Goal: Transaction & Acquisition: Purchase product/service

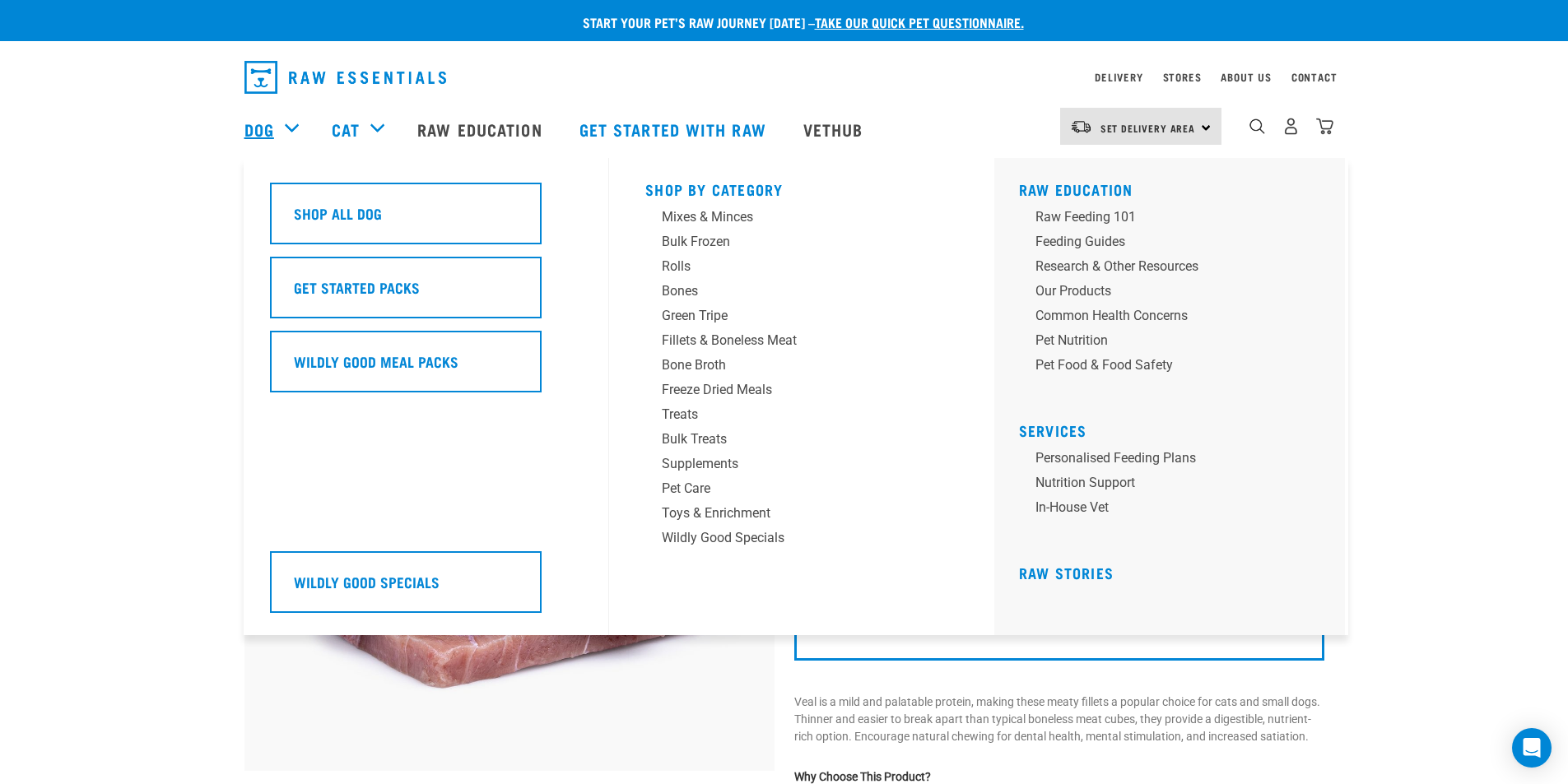
click at [261, 126] on link "Dog" at bounding box center [259, 130] width 30 height 25
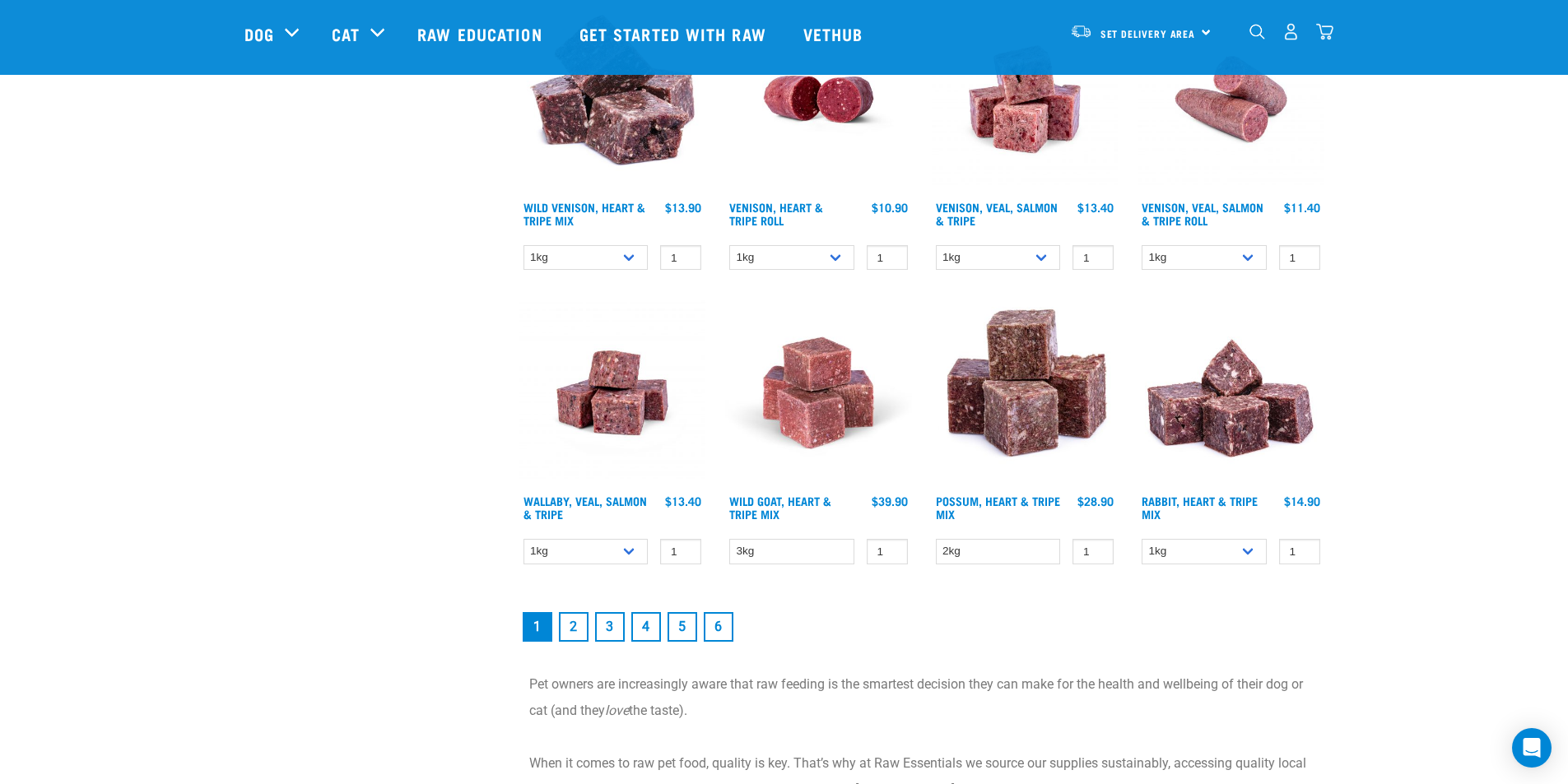
scroll to position [2386, 0]
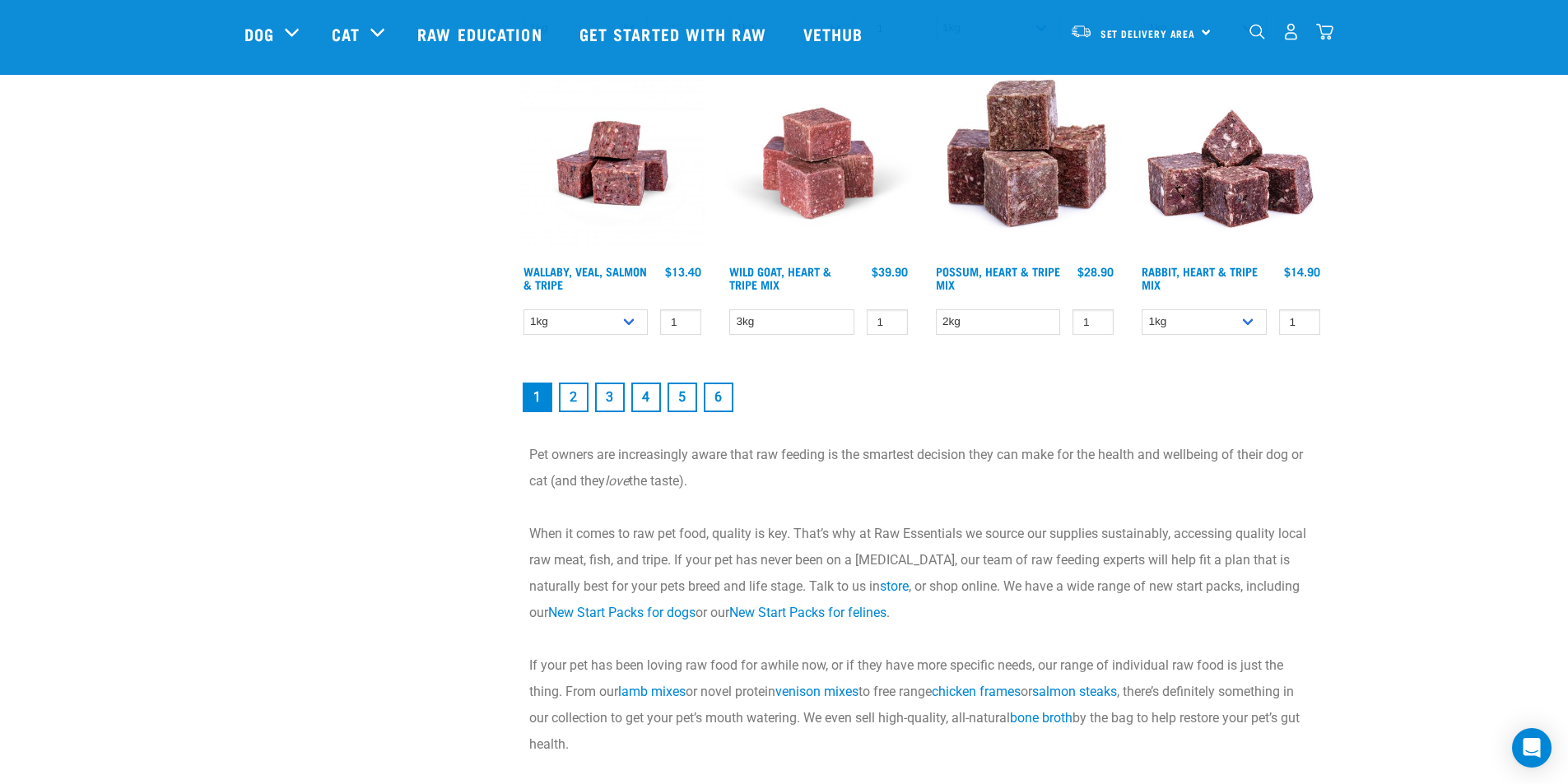
click at [581, 400] on link "2" at bounding box center [573, 397] width 30 height 30
click at [572, 399] on link "2" at bounding box center [573, 397] width 30 height 30
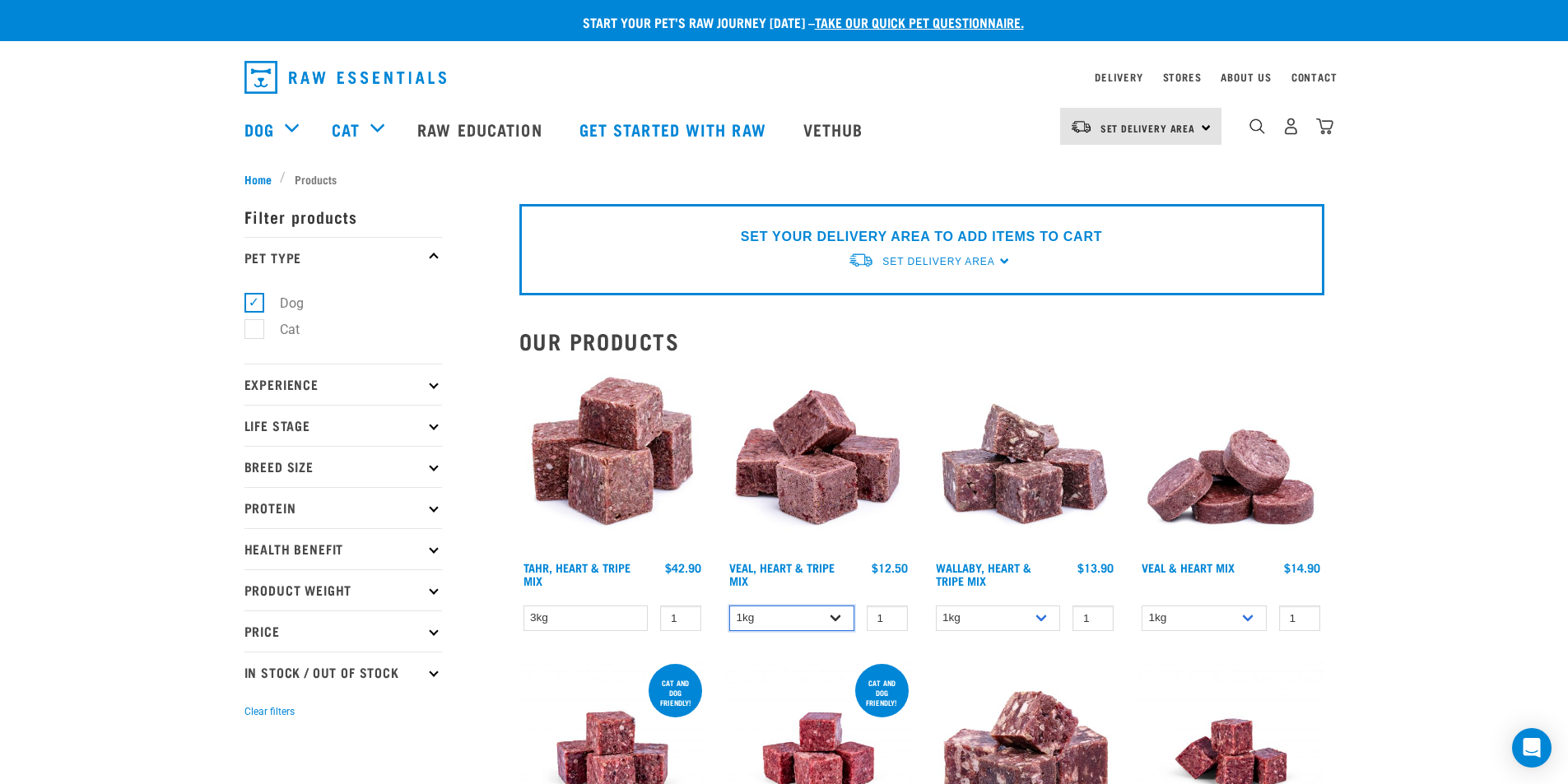
click at [802, 617] on select "1kg 3kg" at bounding box center [791, 618] width 125 height 26
select select "755"
click at [729, 606] on select "1kg 3kg" at bounding box center [791, 618] width 125 height 26
click at [1165, 131] on span "Set Delivery Area" at bounding box center [1148, 128] width 95 height 6
click at [1116, 171] on link "[GEOGRAPHIC_DATA]" at bounding box center [1139, 172] width 158 height 36
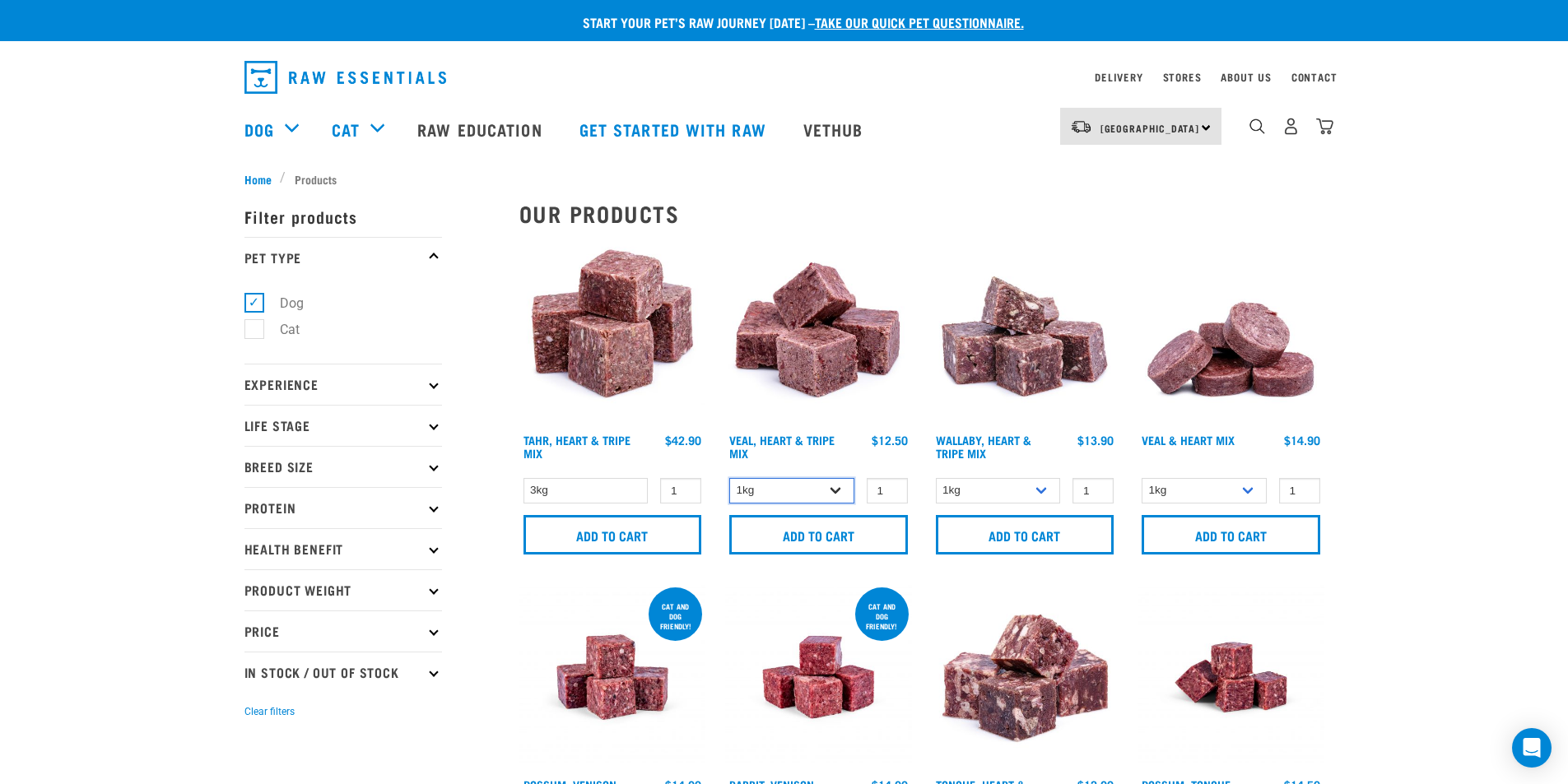
click at [801, 493] on select "1kg 3kg" at bounding box center [791, 491] width 125 height 26
select select "755"
click at [729, 478] on select "1kg 3kg" at bounding box center [791, 491] width 125 height 26
click at [812, 535] on input "Add to cart" at bounding box center [817, 534] width 178 height 39
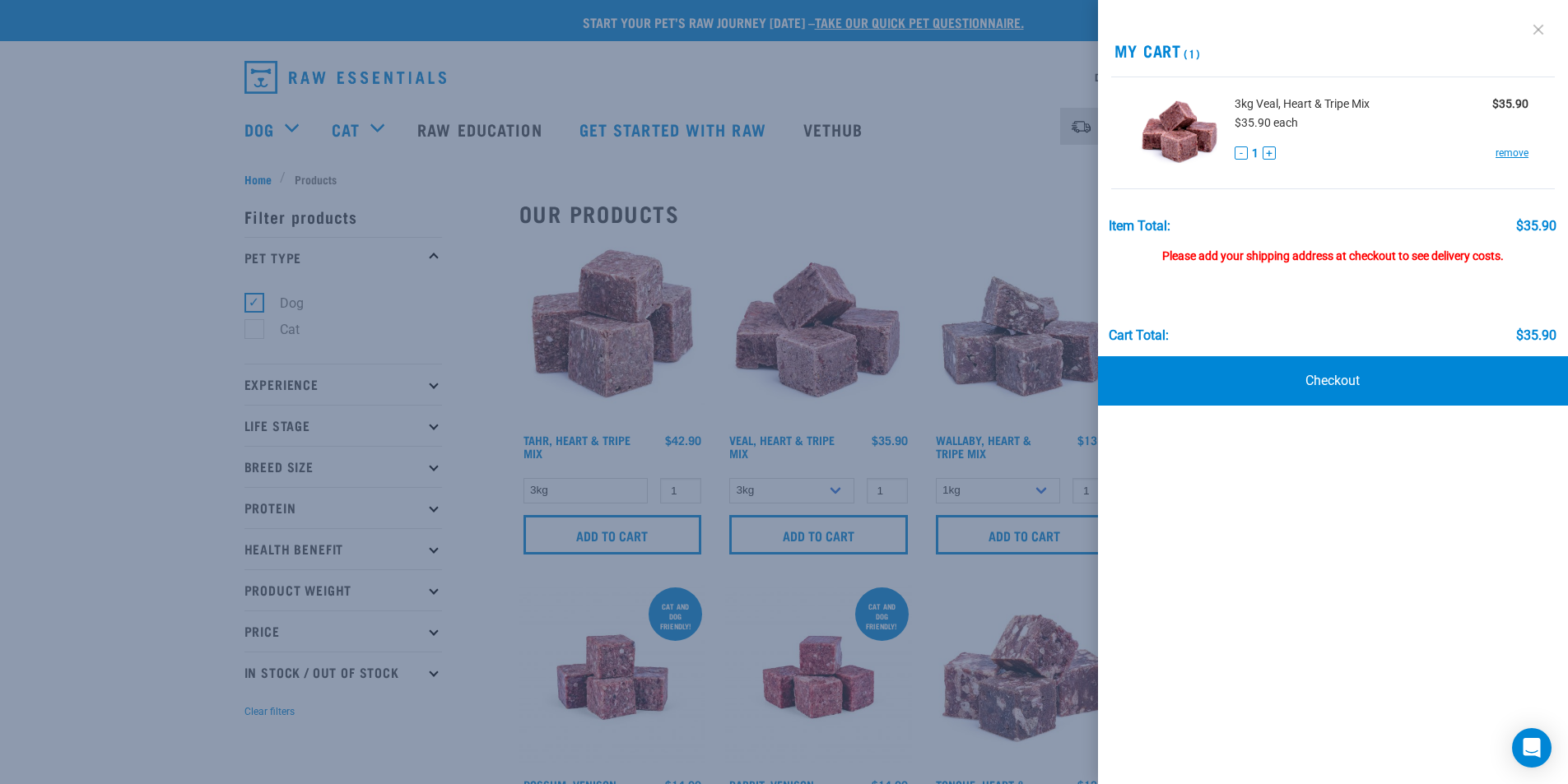
click at [1543, 26] on link at bounding box center [1538, 30] width 27 height 27
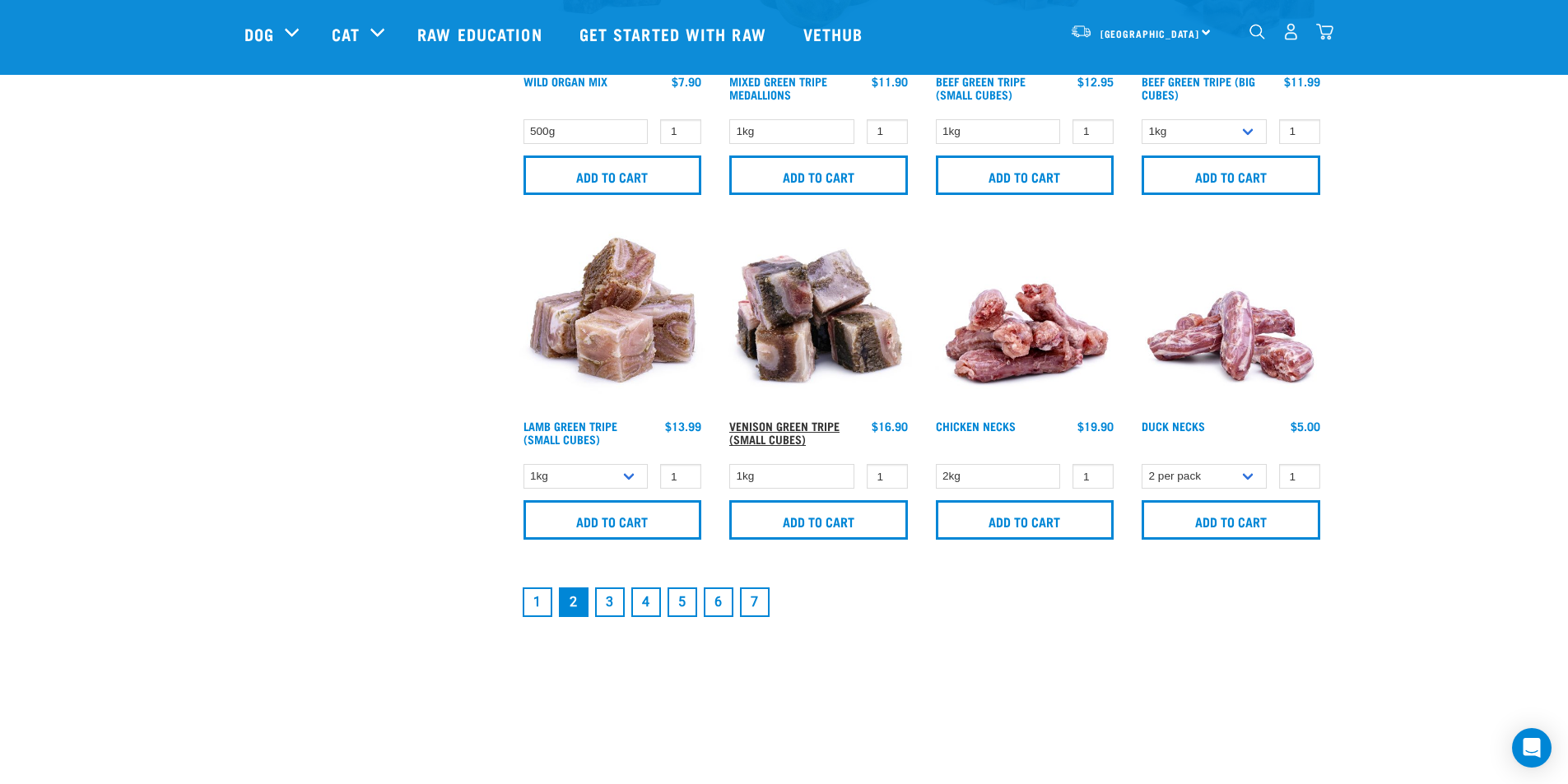
scroll to position [2386, 0]
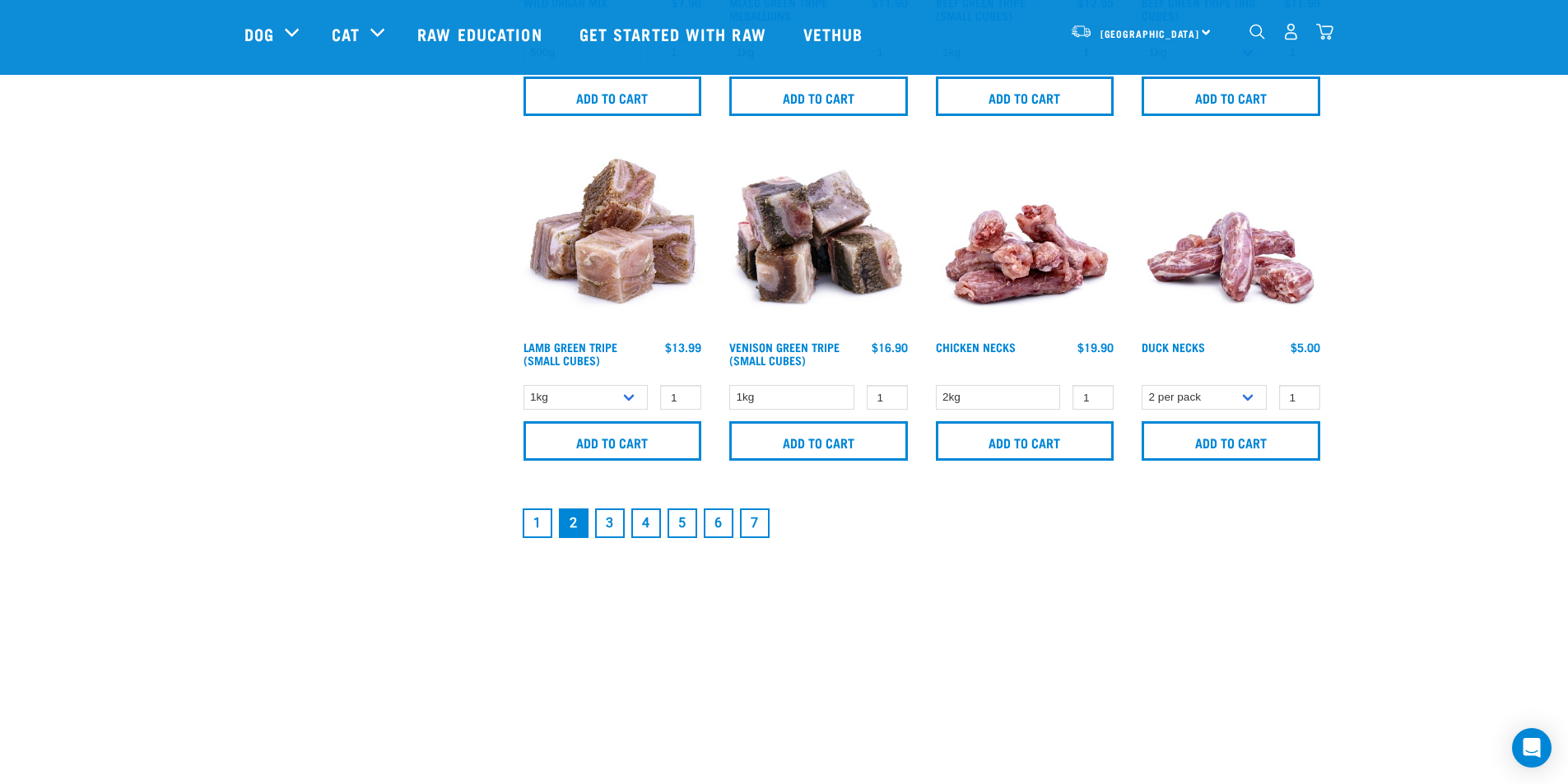
click at [1255, 33] on img "dropdown navigation" at bounding box center [1256, 31] width 15 height 15
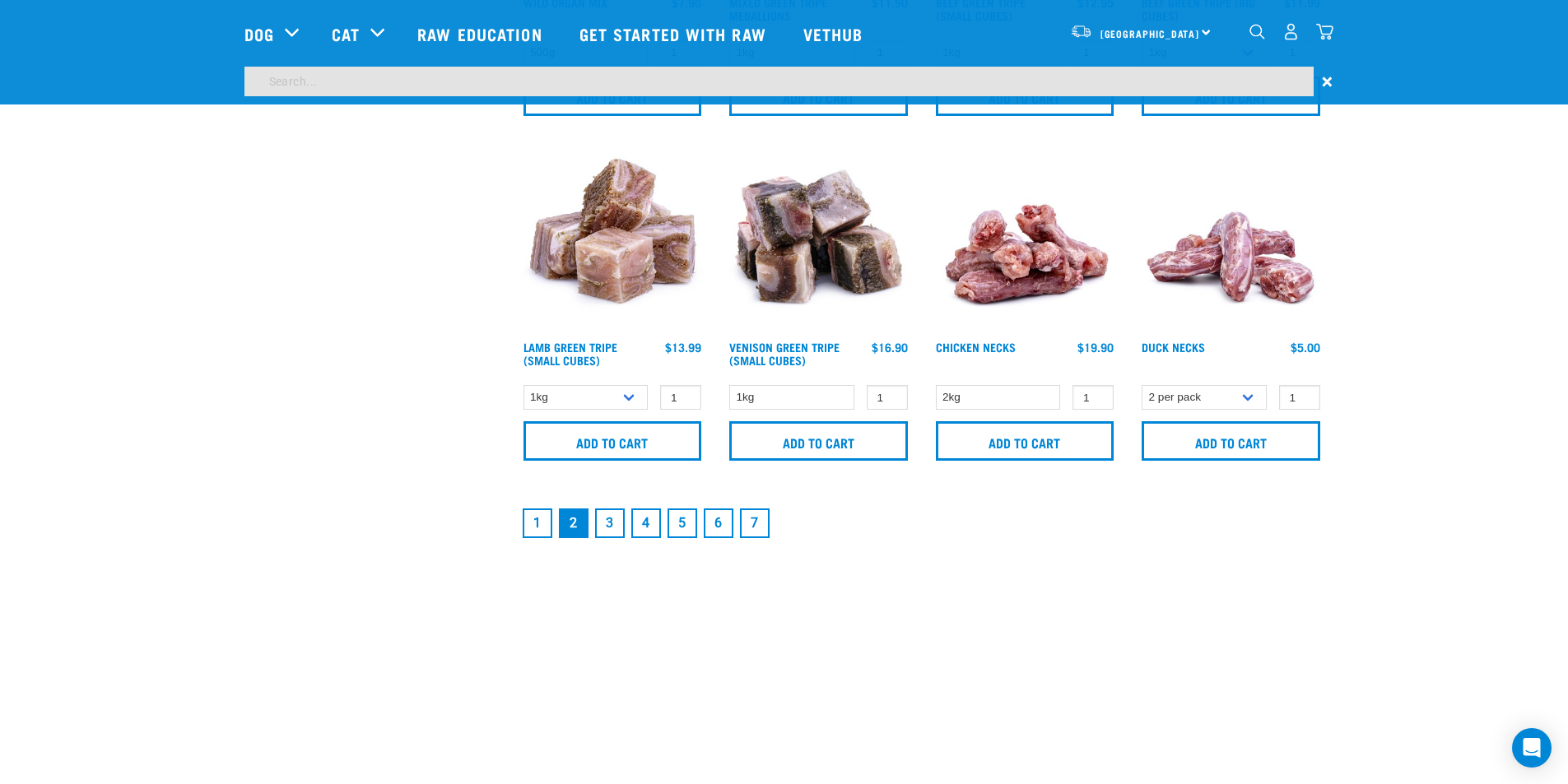
scroll to position [2337, 0]
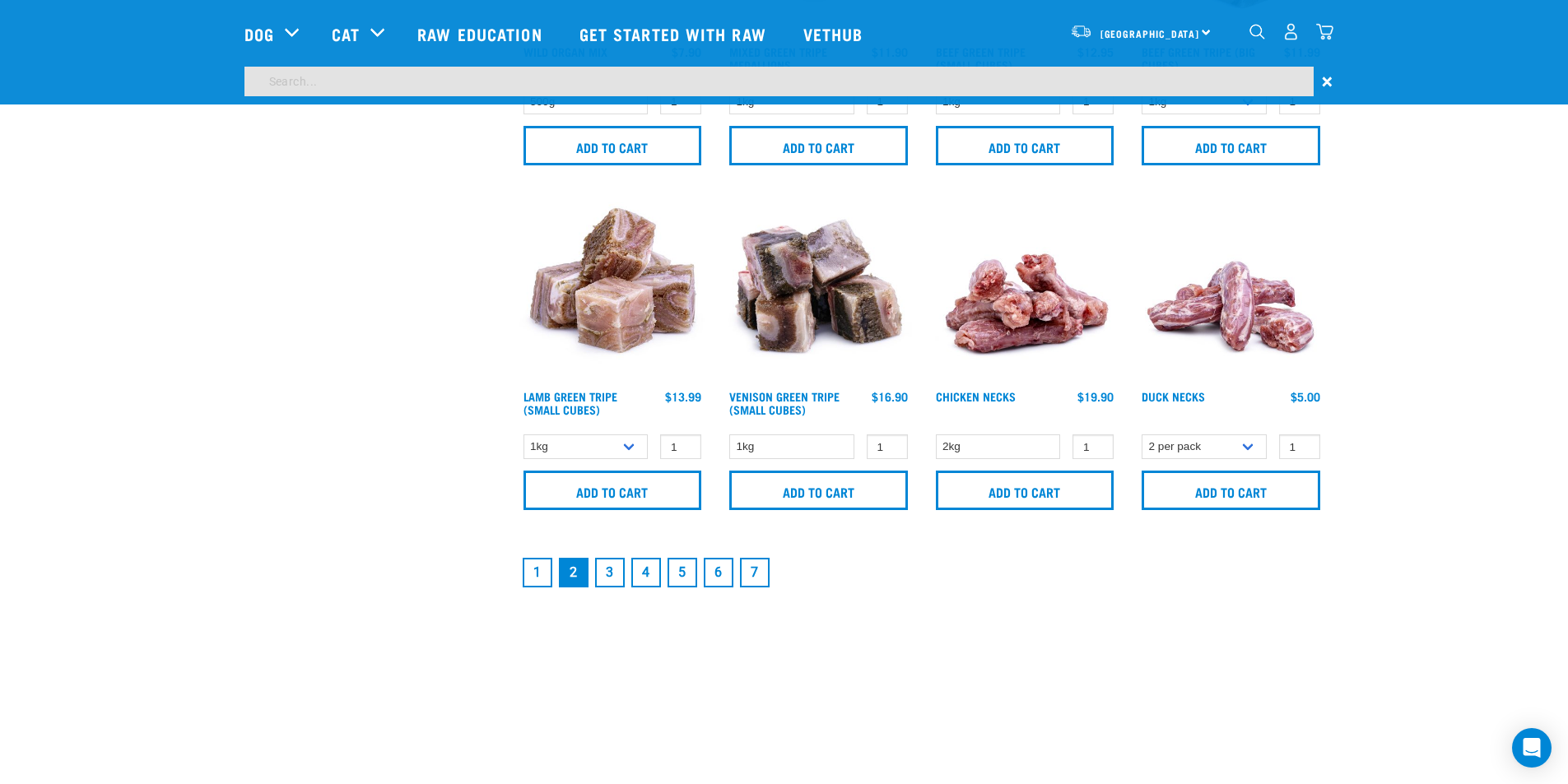
click at [309, 82] on input "search" at bounding box center [779, 81] width 1069 height 30
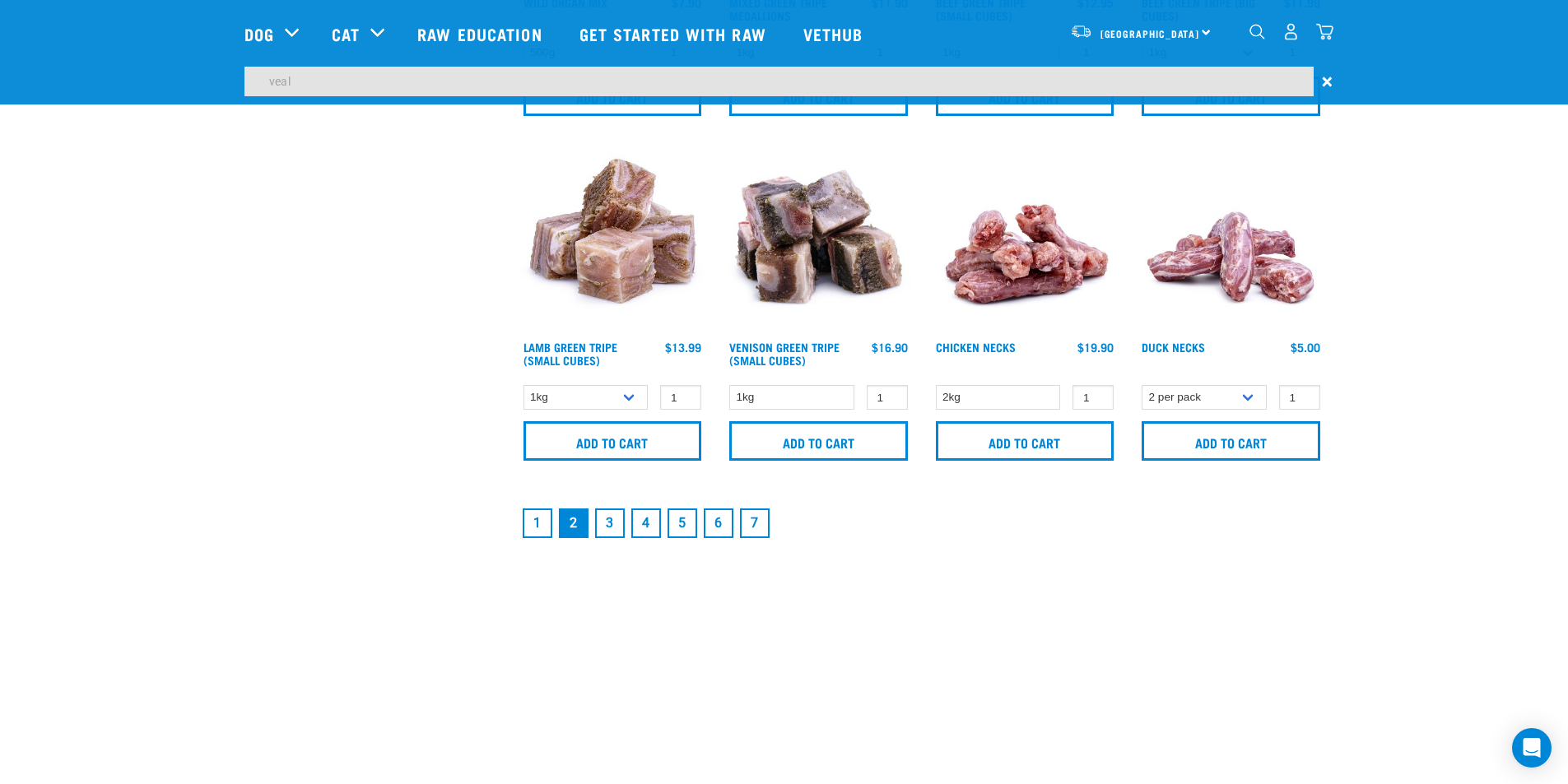
type input "veal"
click at [338, 82] on input "veal" at bounding box center [779, 81] width 1069 height 30
click at [529, 521] on link "1" at bounding box center [537, 523] width 30 height 30
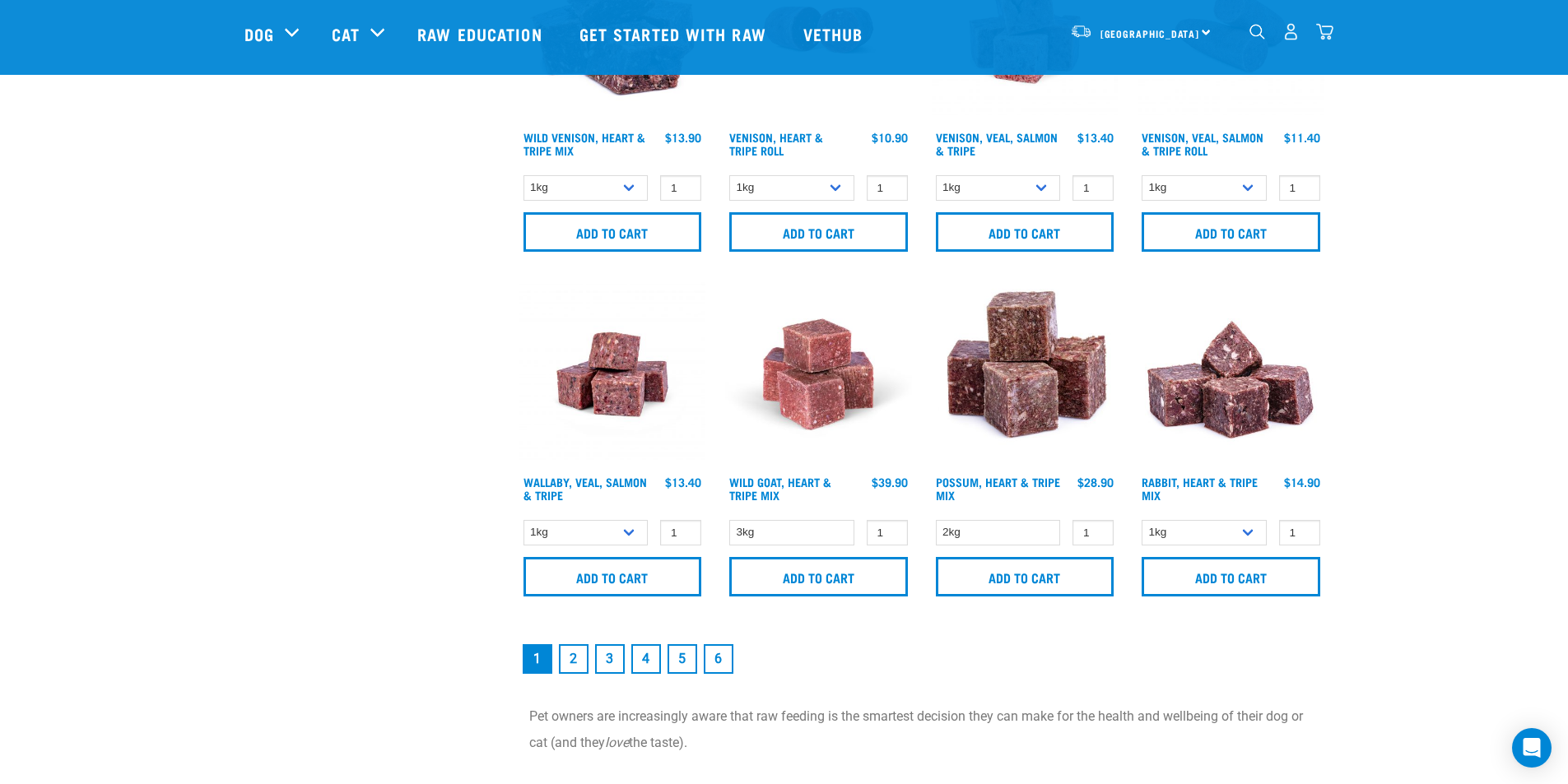
scroll to position [2386, 0]
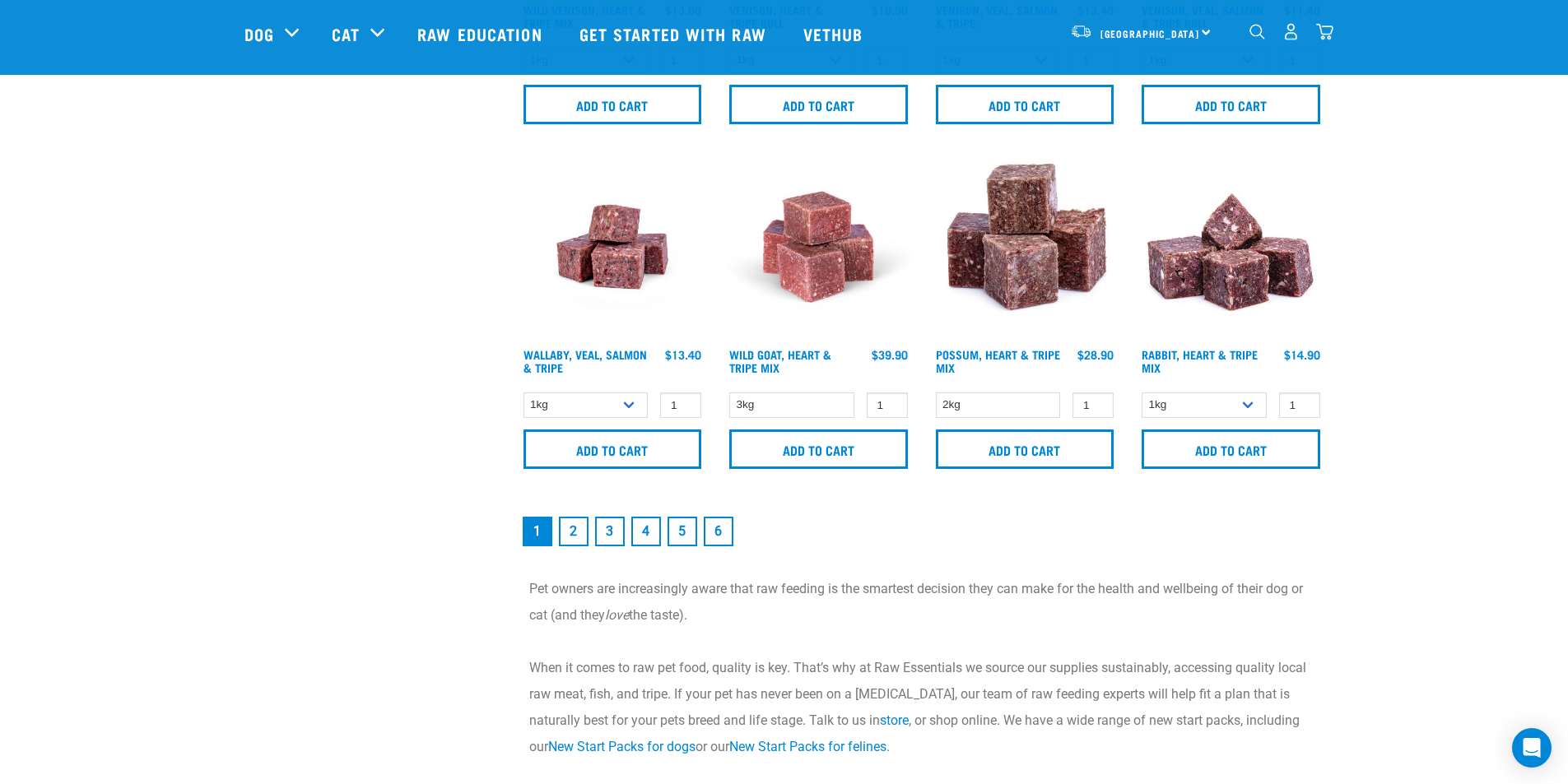
click at [613, 534] on link "3" at bounding box center [610, 532] width 30 height 30
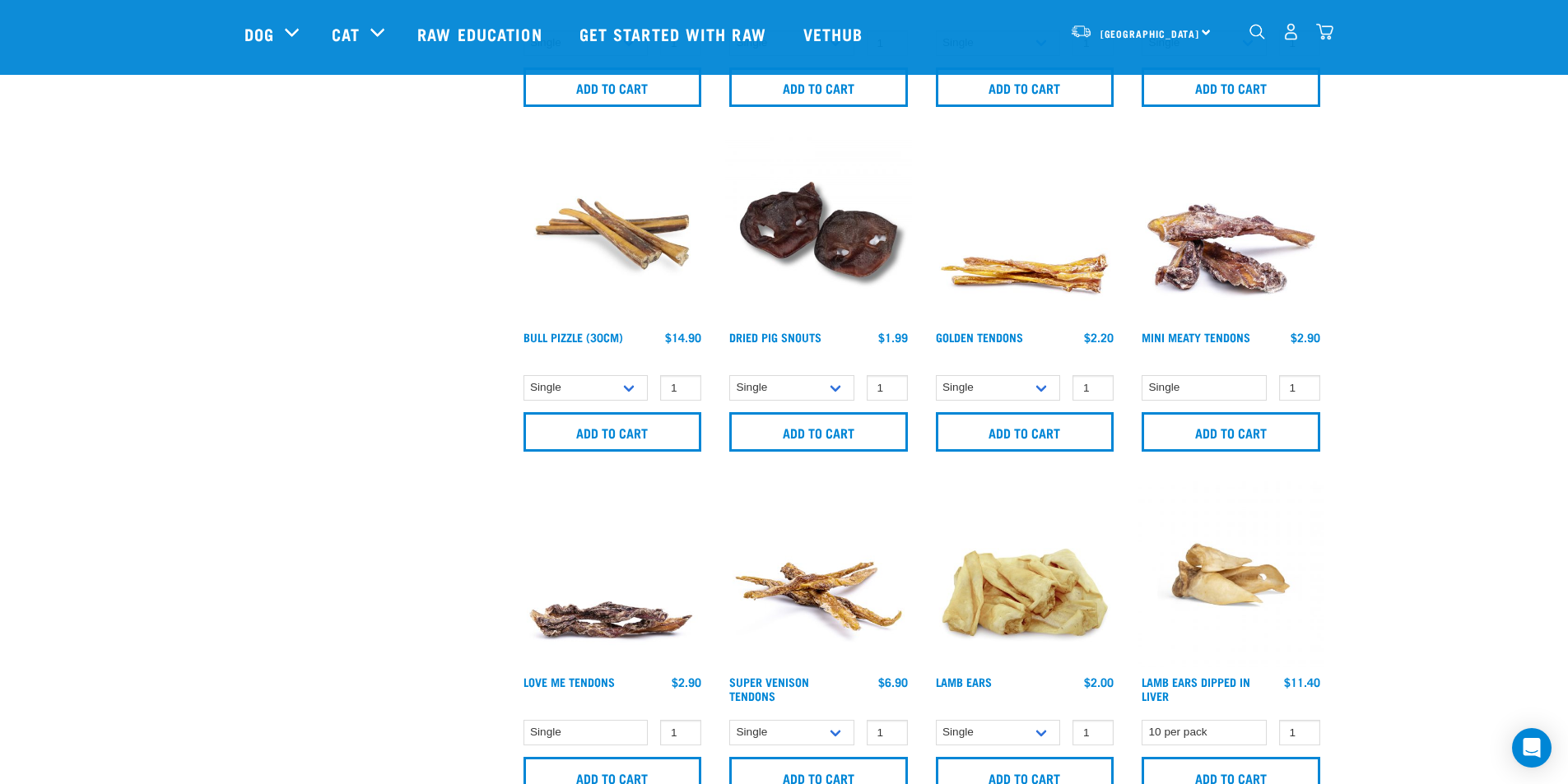
scroll to position [2469, 0]
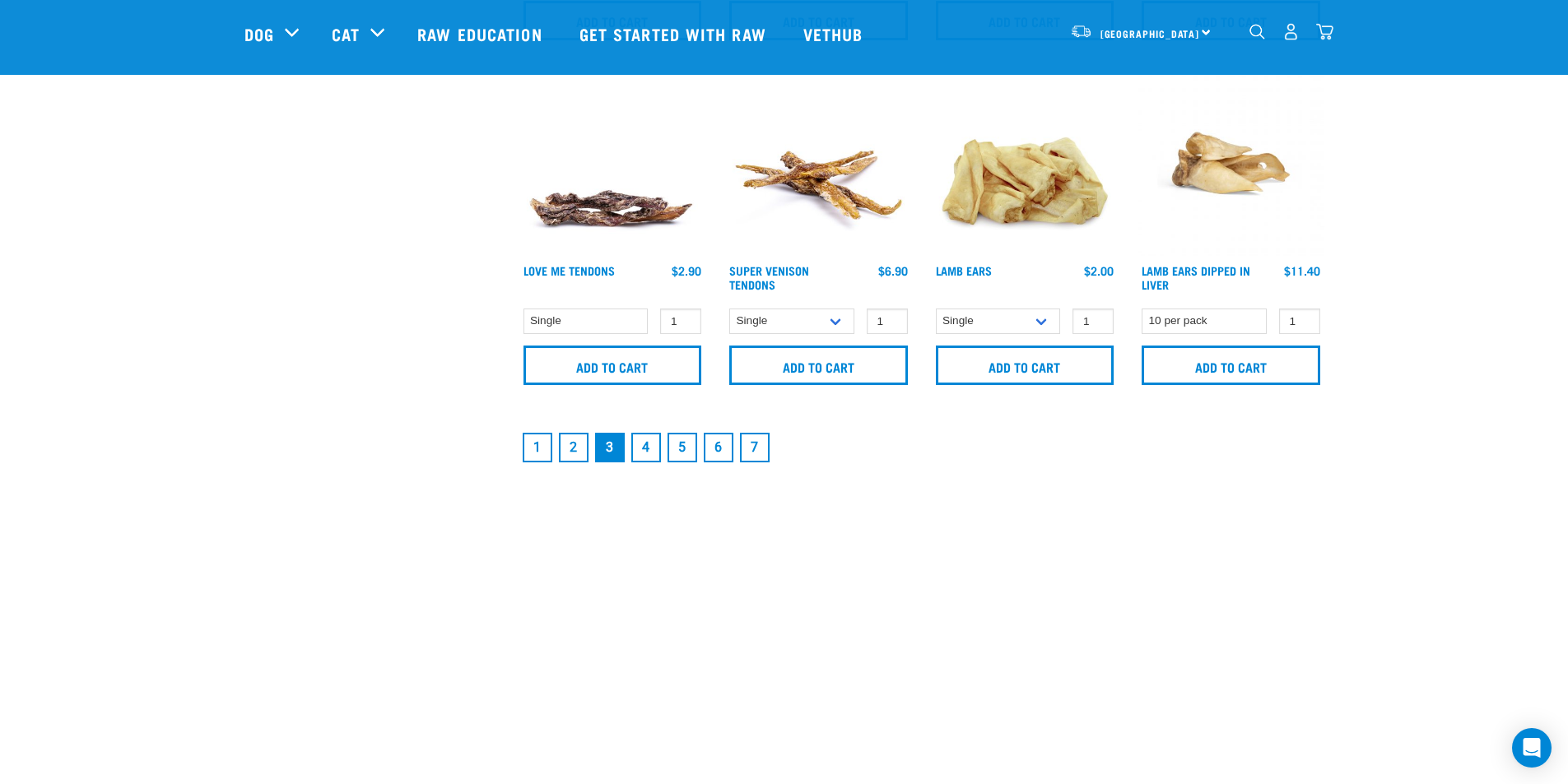
click at [650, 451] on link "4" at bounding box center [646, 447] width 30 height 30
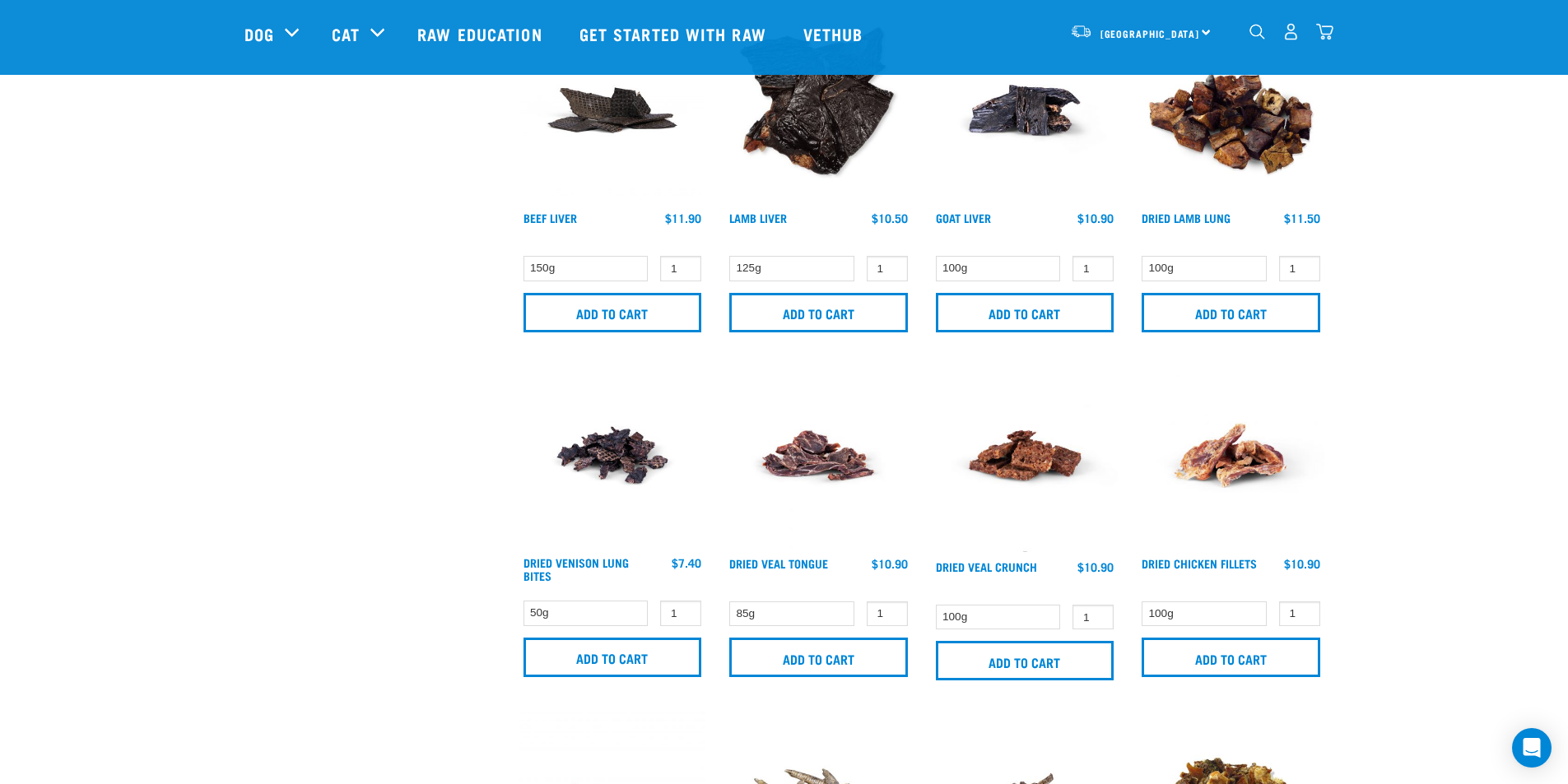
scroll to position [1070, 0]
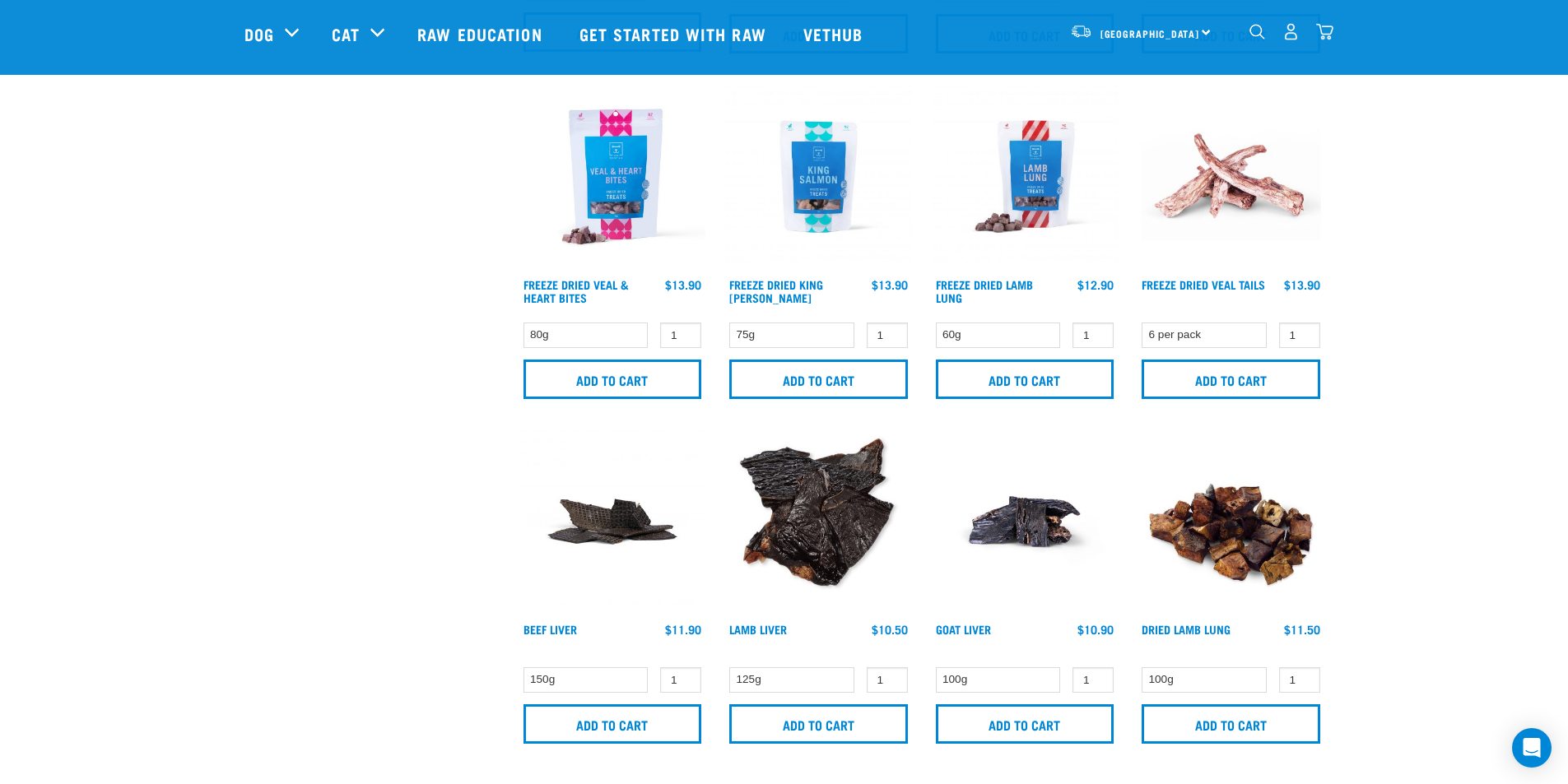
click at [1252, 33] on img "dropdown navigation" at bounding box center [1256, 31] width 15 height 15
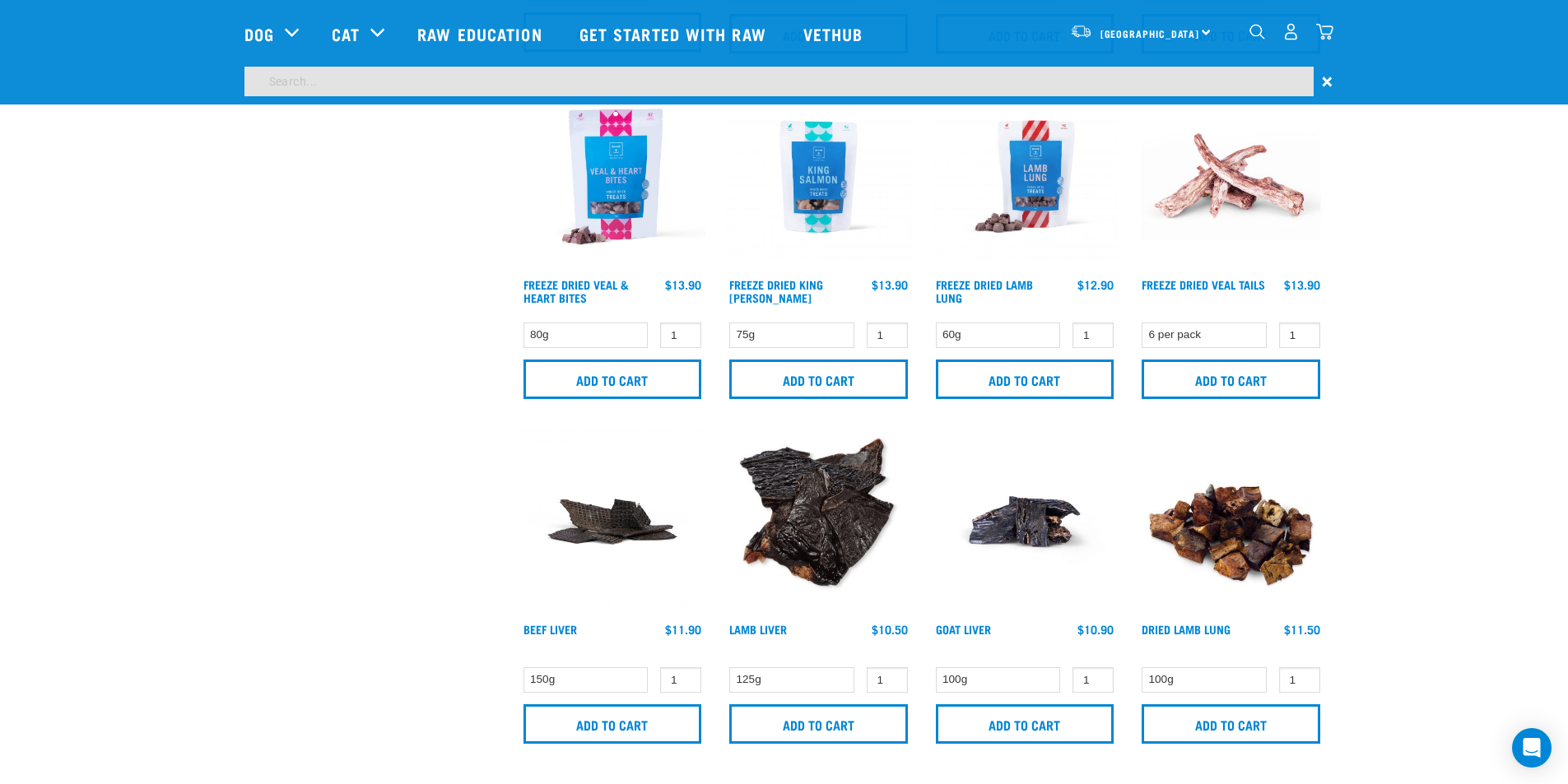
scroll to position [1020, 0]
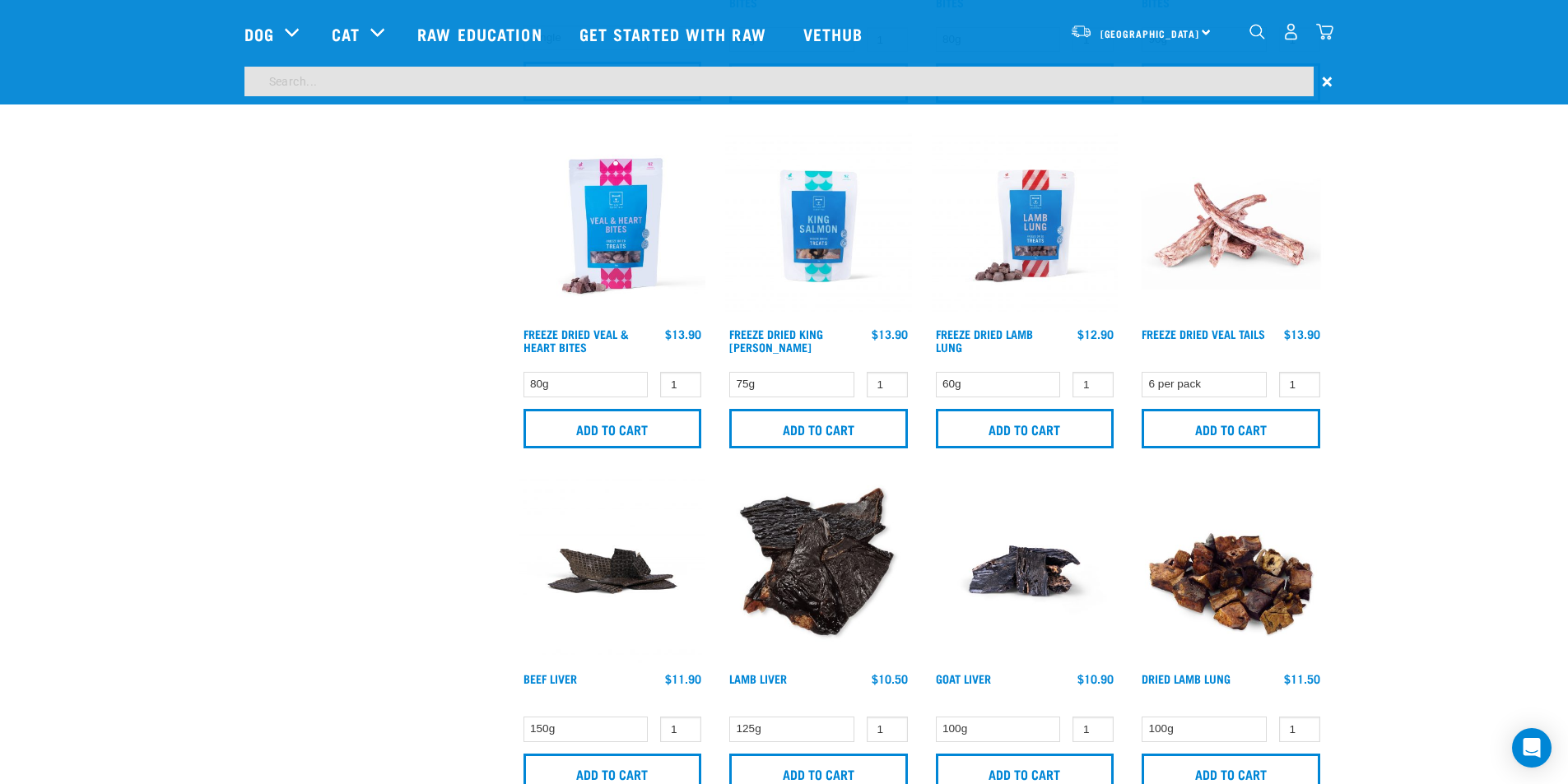
click at [571, 70] on input "search" at bounding box center [779, 81] width 1069 height 30
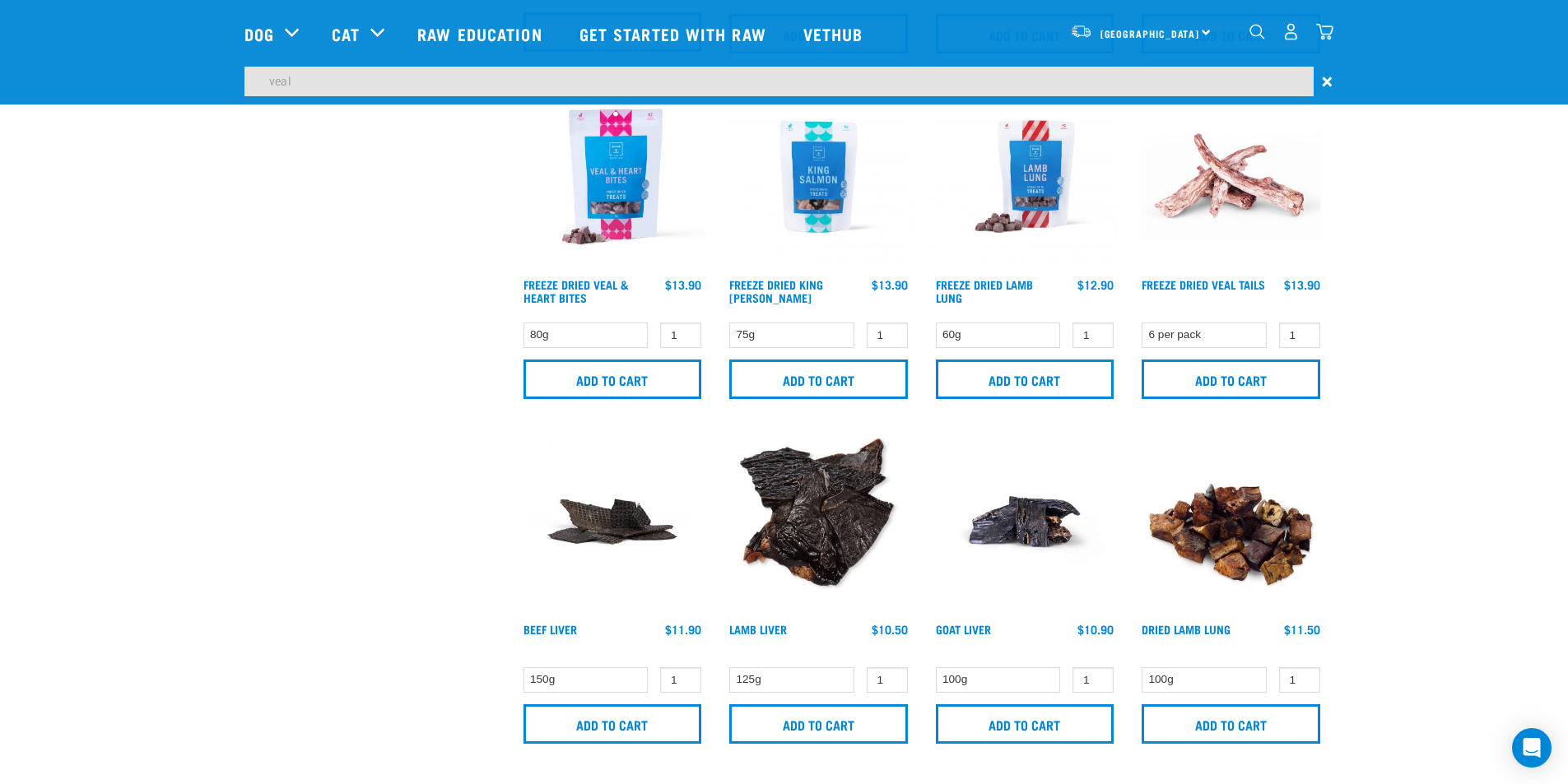
type input "veal"
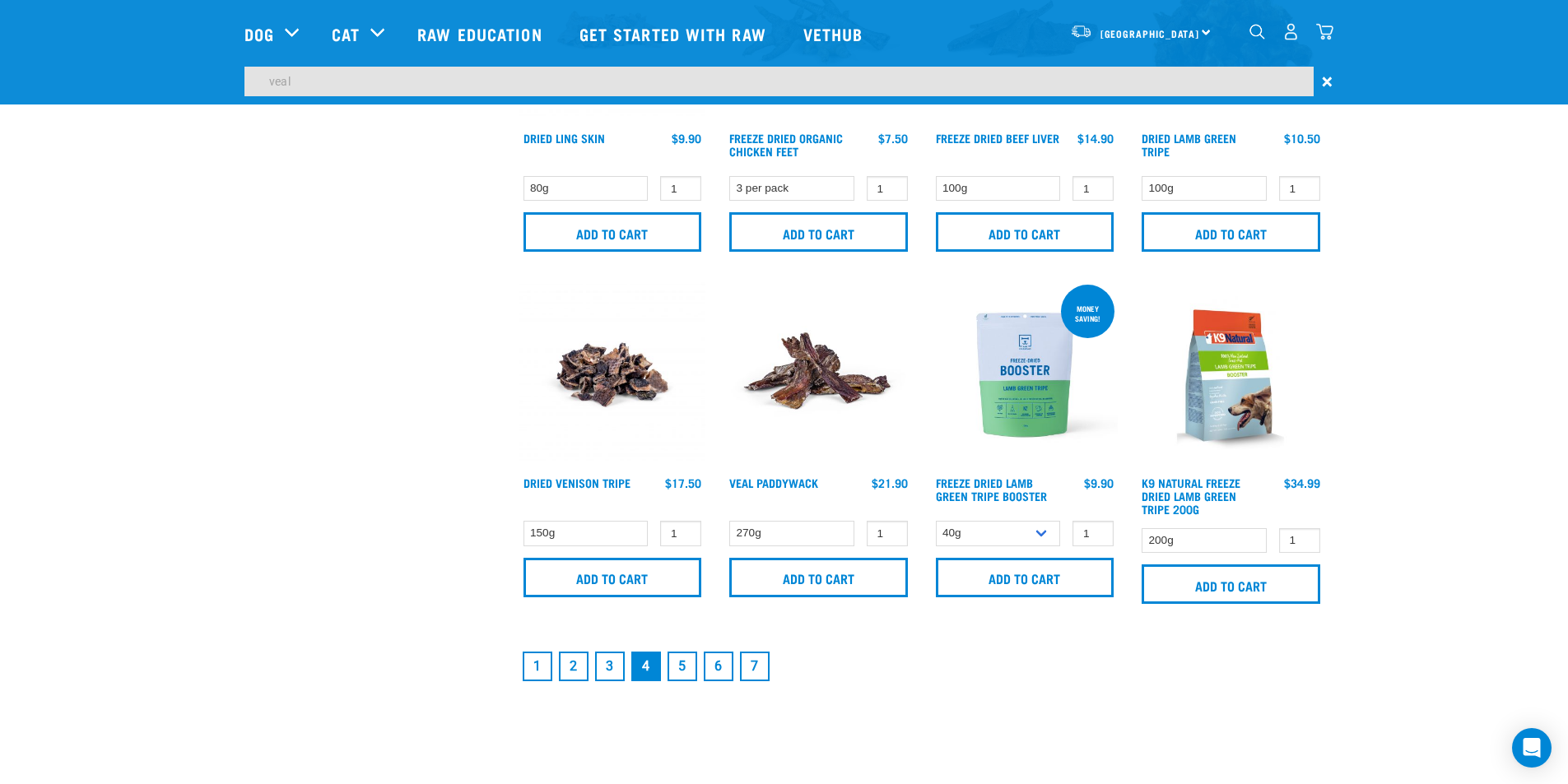
scroll to position [2304, 0]
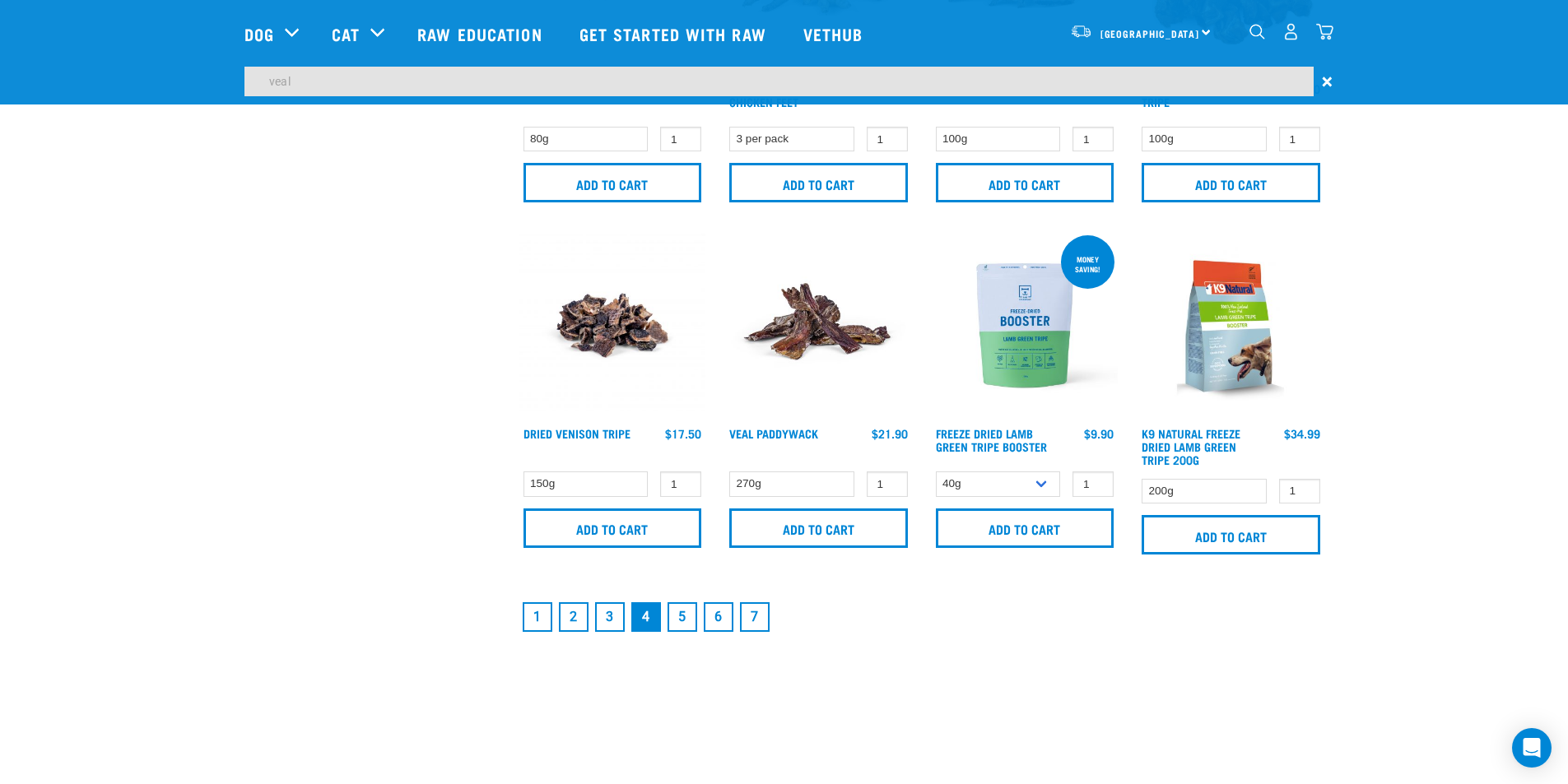
click at [681, 619] on link "5" at bounding box center [682, 616] width 30 height 30
click at [541, 615] on link "1" at bounding box center [537, 616] width 30 height 30
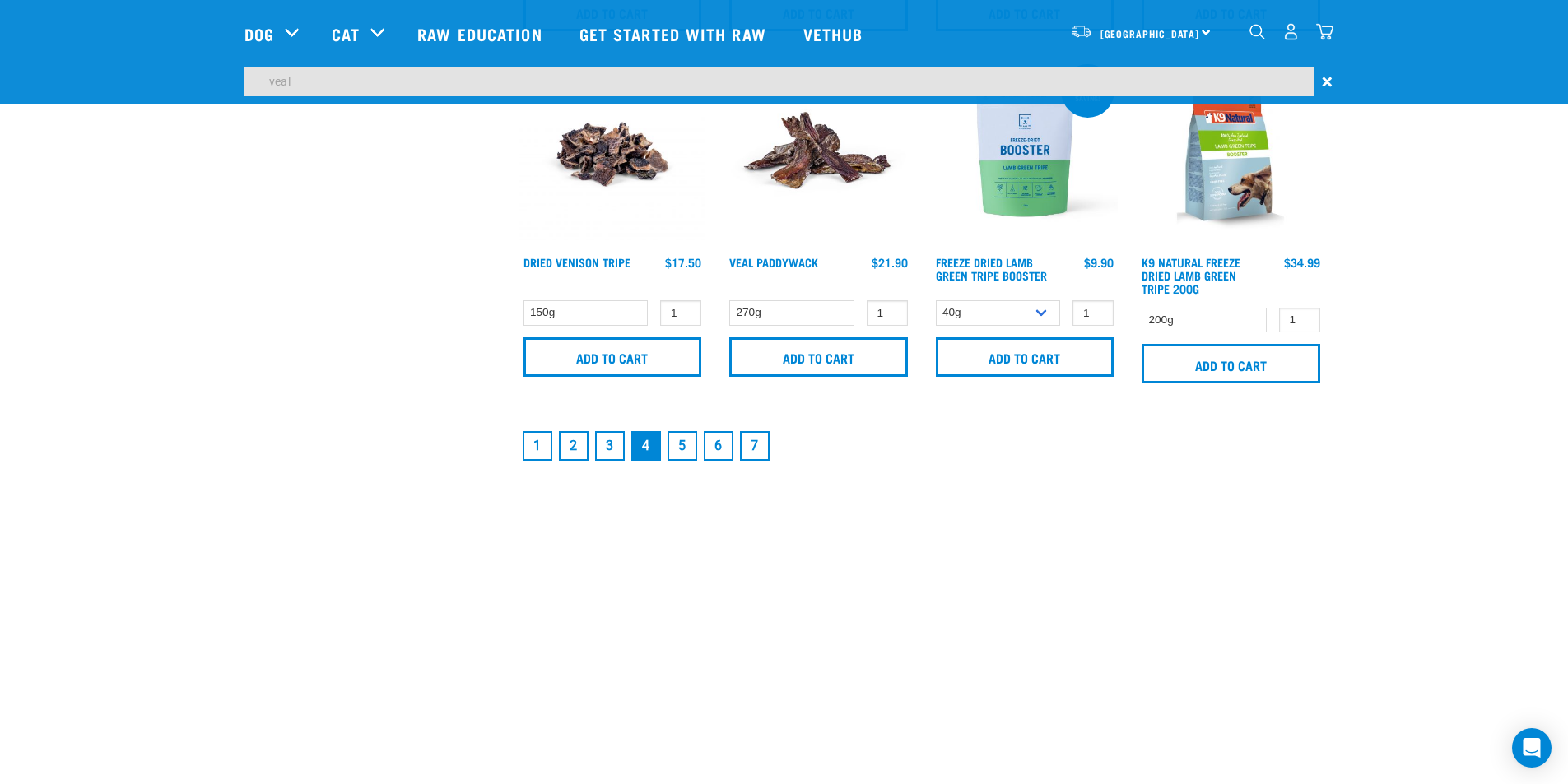
scroll to position [2221, 0]
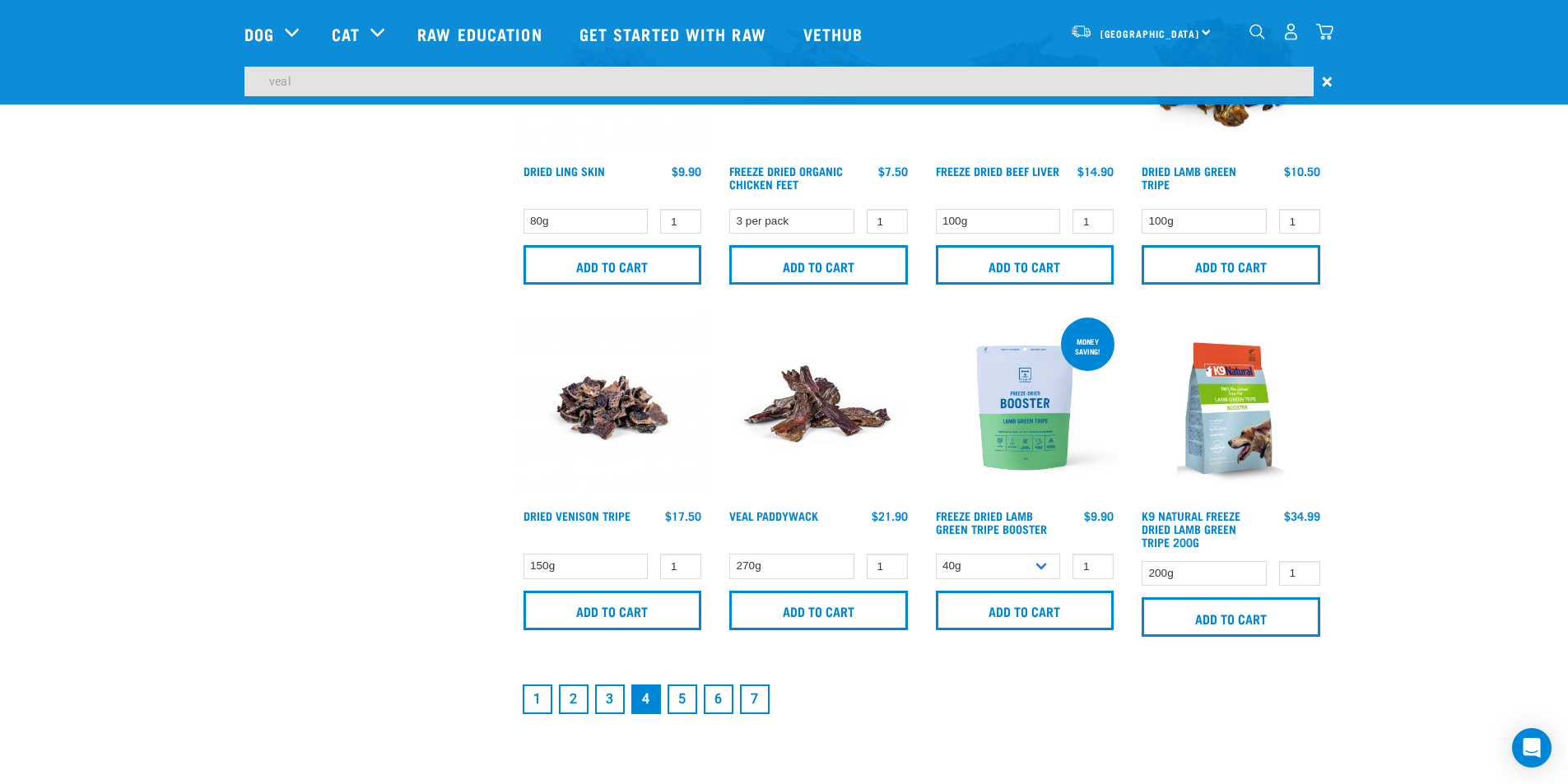
click at [538, 697] on link "1" at bounding box center [537, 699] width 30 height 30
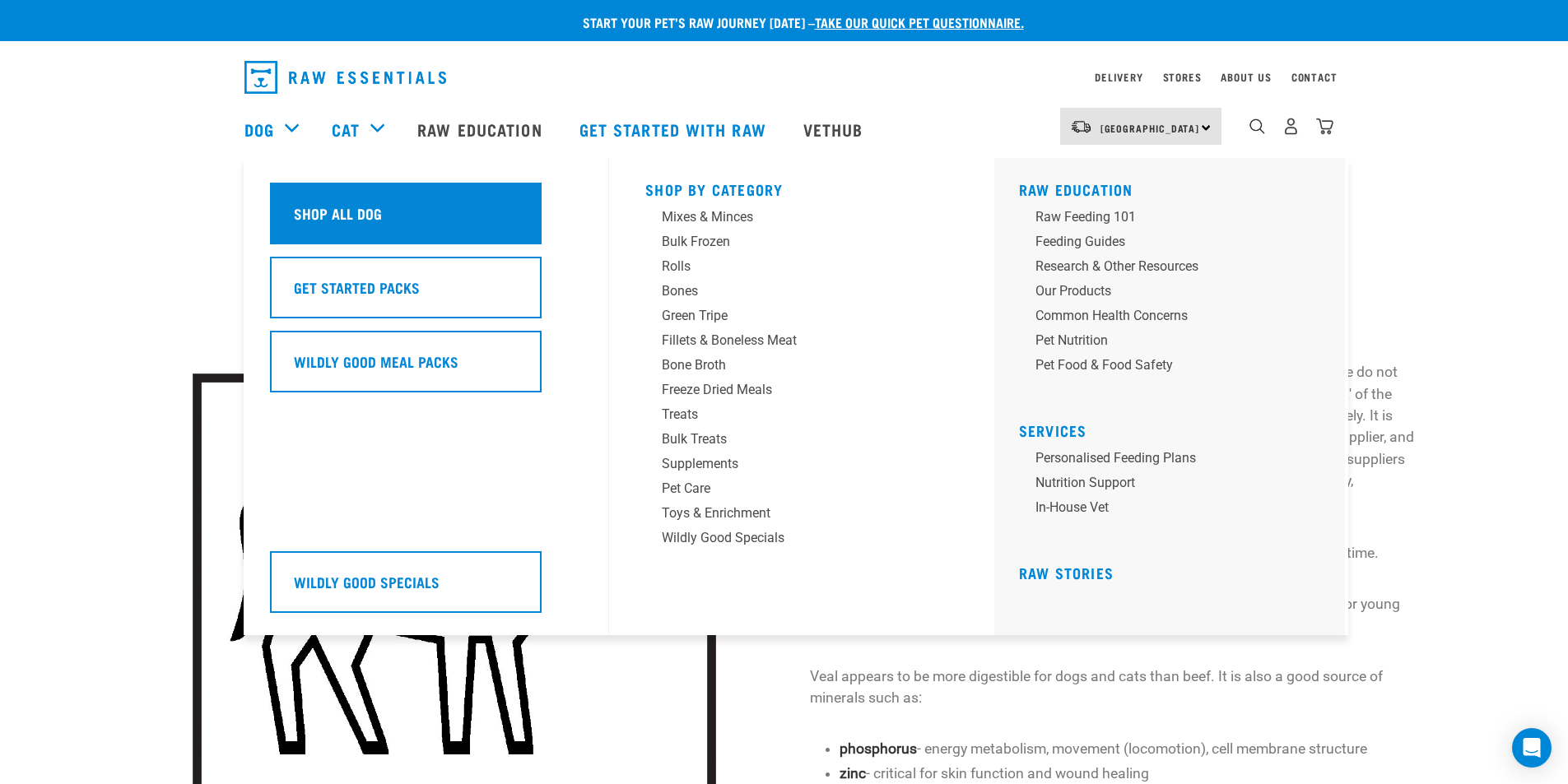
click at [360, 211] on h5 "Shop All Dog" at bounding box center [337, 213] width 88 height 21
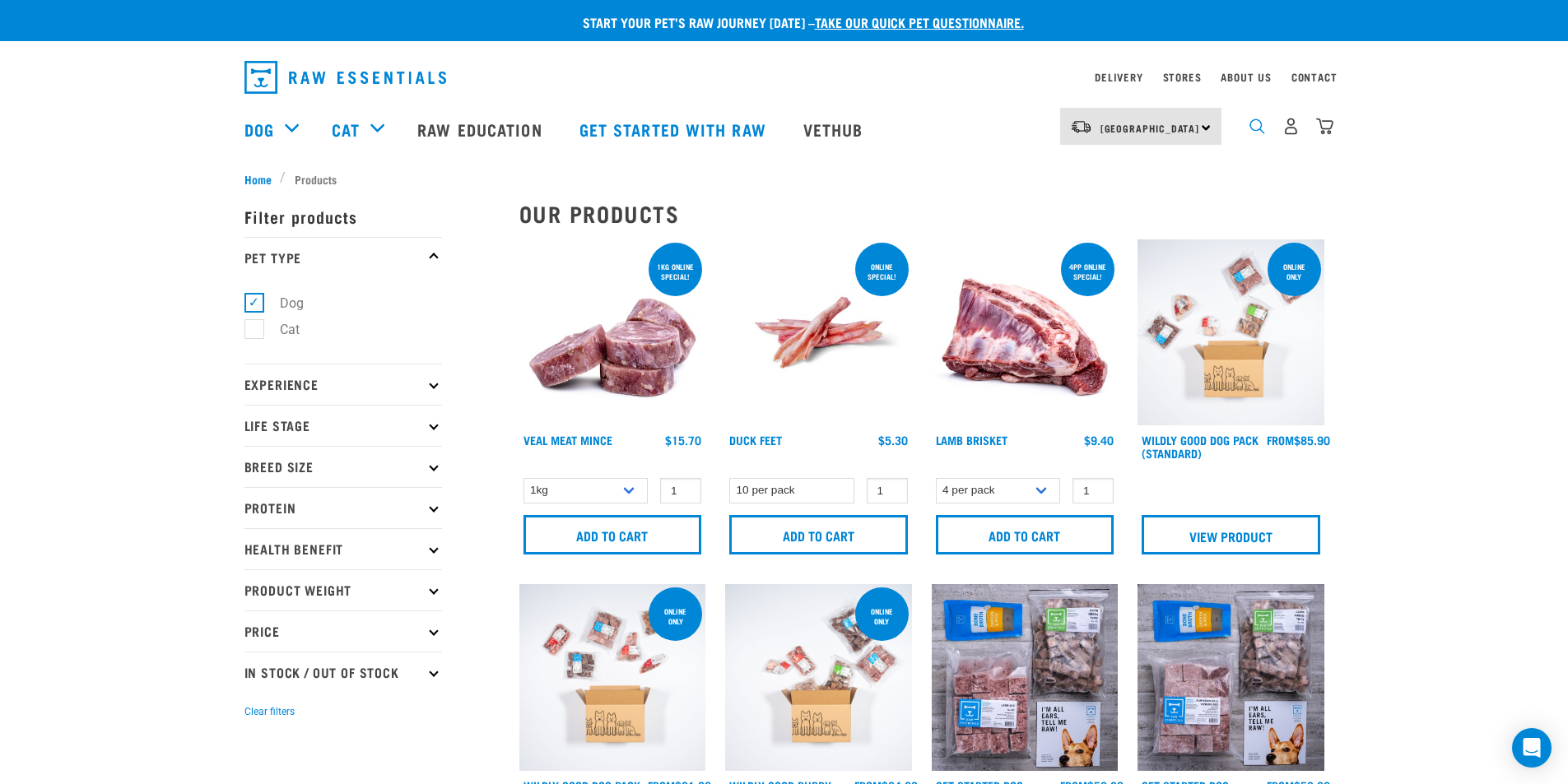
click at [1262, 133] on img "dropdown navigation" at bounding box center [1256, 126] width 15 height 15
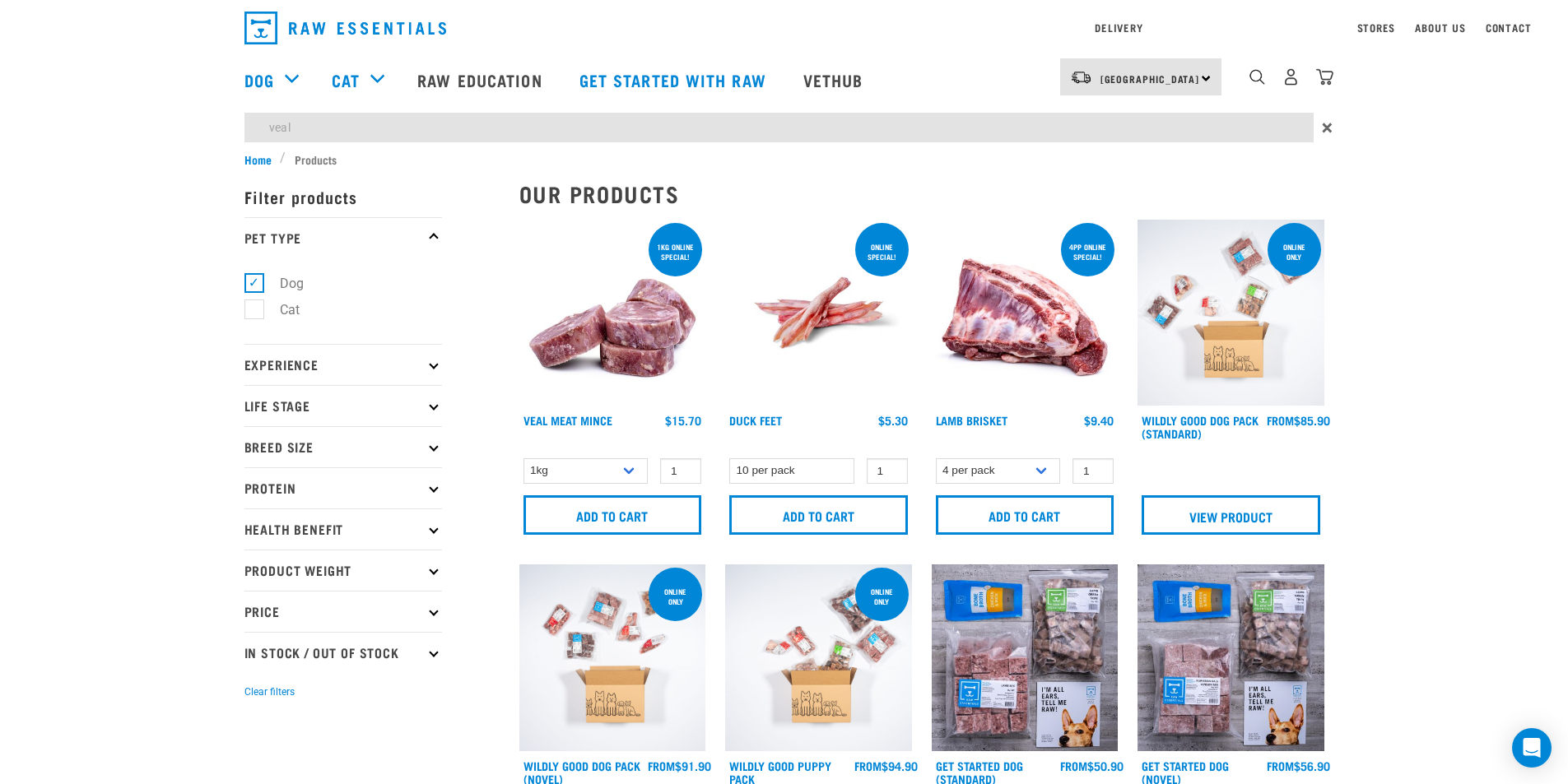
type input "veal"
click at [591, 468] on div "1kg online special! Veal Meat Mince 1 0 100 0 100 Add to cart" at bounding box center [613, 382] width 207 height 346
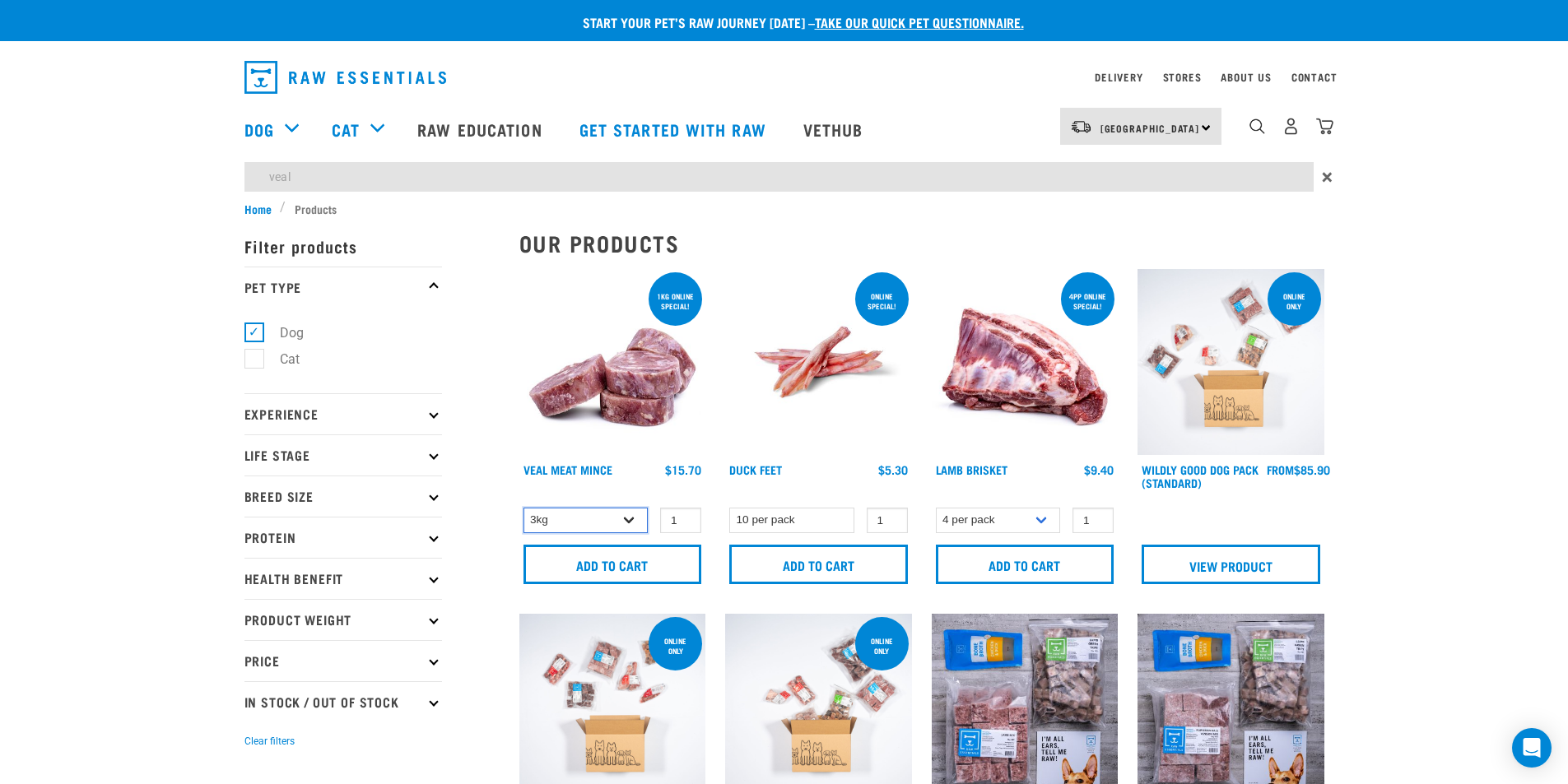
click at [523, 508] on select "1kg 3kg" at bounding box center [585, 520] width 125 height 26
click at [570, 521] on select "1kg 3kg" at bounding box center [585, 520] width 125 height 26
select select "702"
click at [523, 508] on select "1kg 3kg" at bounding box center [585, 520] width 125 height 26
type input "2"
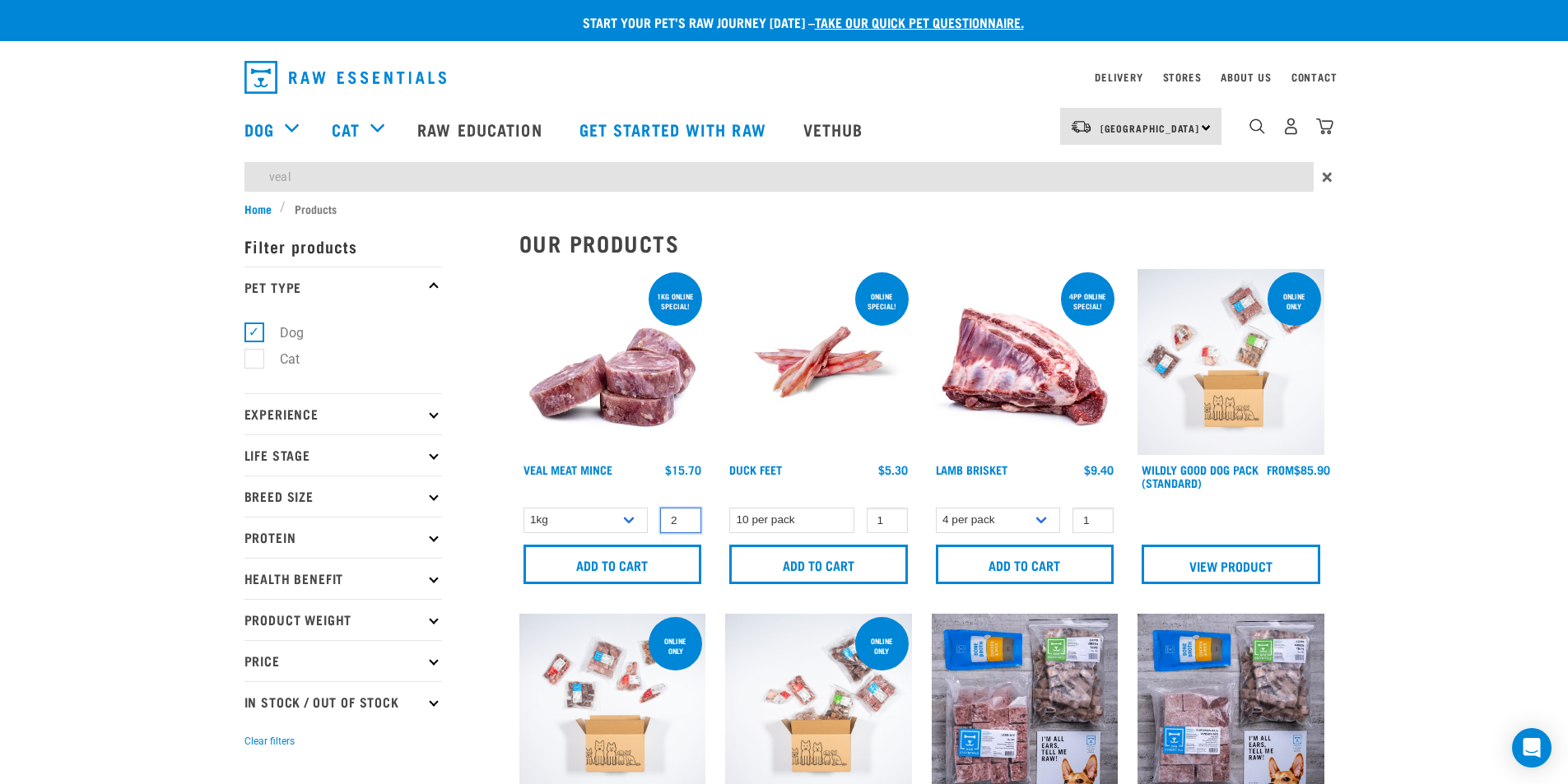
click at [683, 516] on input "2" at bounding box center [680, 520] width 41 height 26
click at [635, 559] on input "Add to cart" at bounding box center [612, 564] width 178 height 39
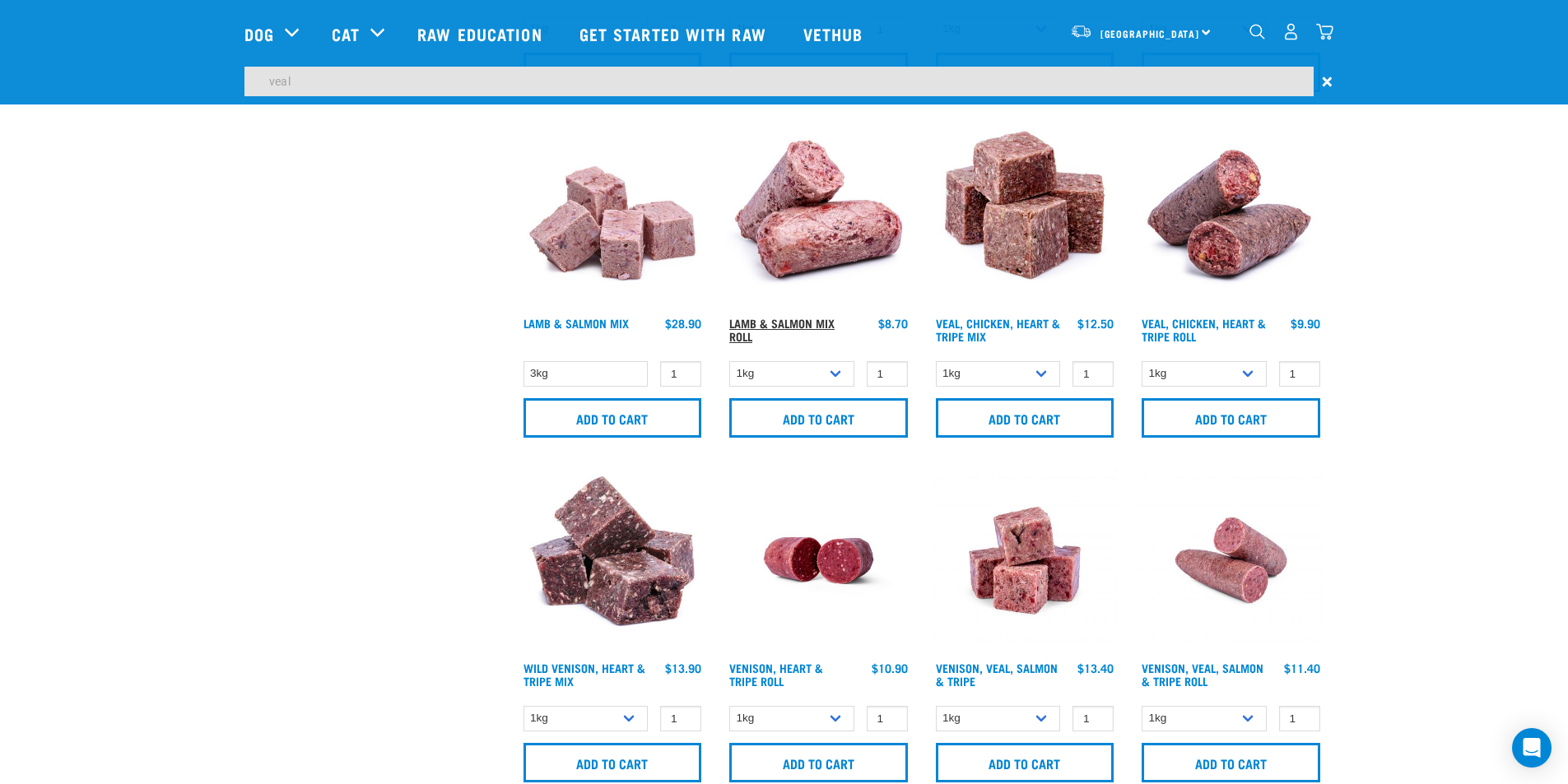
scroll to position [1893, 0]
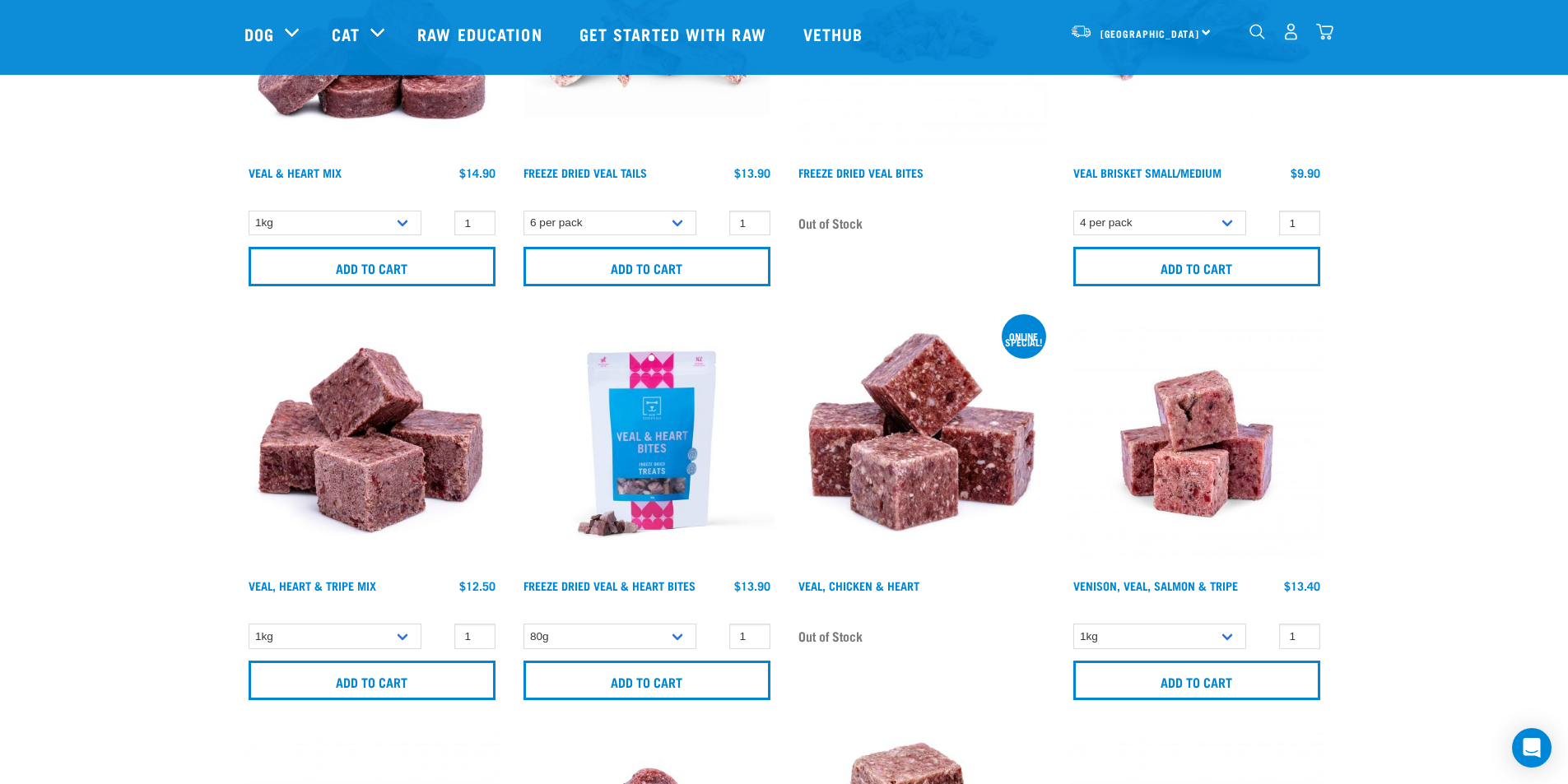
scroll to position [1811, 0]
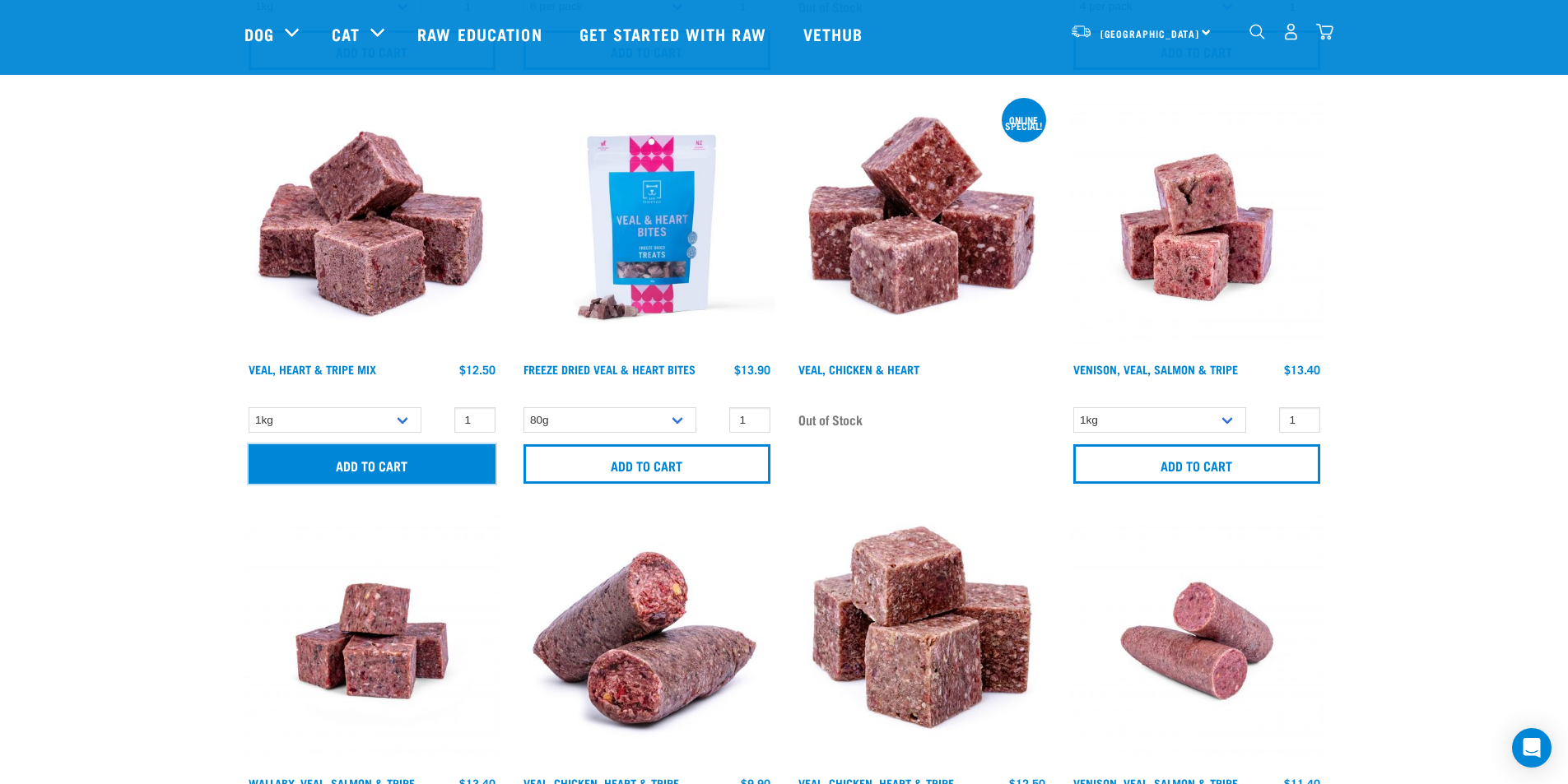
click at [390, 465] on input "Add to cart" at bounding box center [372, 463] width 247 height 39
click at [347, 422] on select "1kg 3kg" at bounding box center [334, 420] width 172 height 26
select select "755"
click at [249, 408] on select "1kg 3kg" at bounding box center [334, 420] width 172 height 26
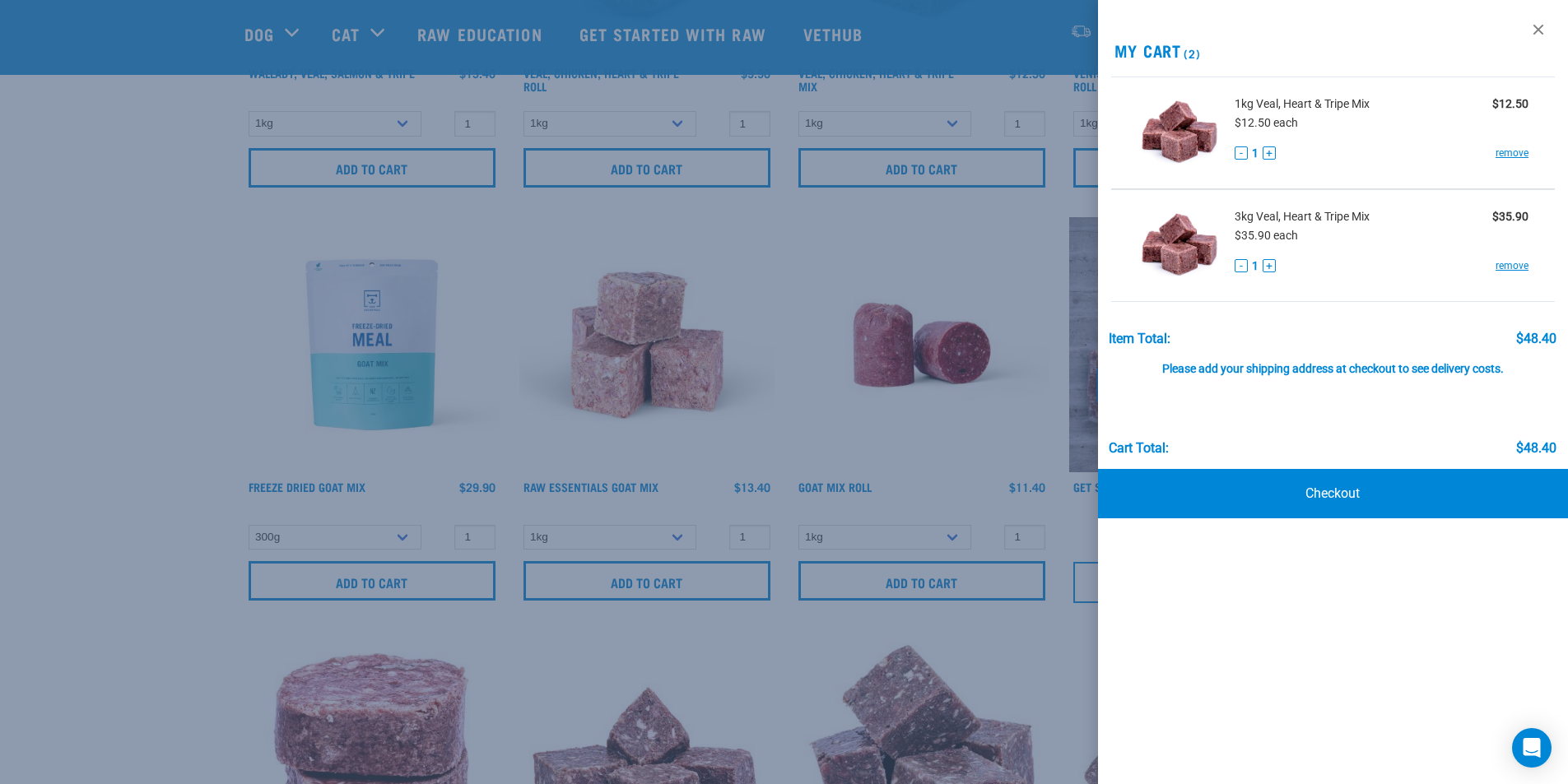
scroll to position [2551, 0]
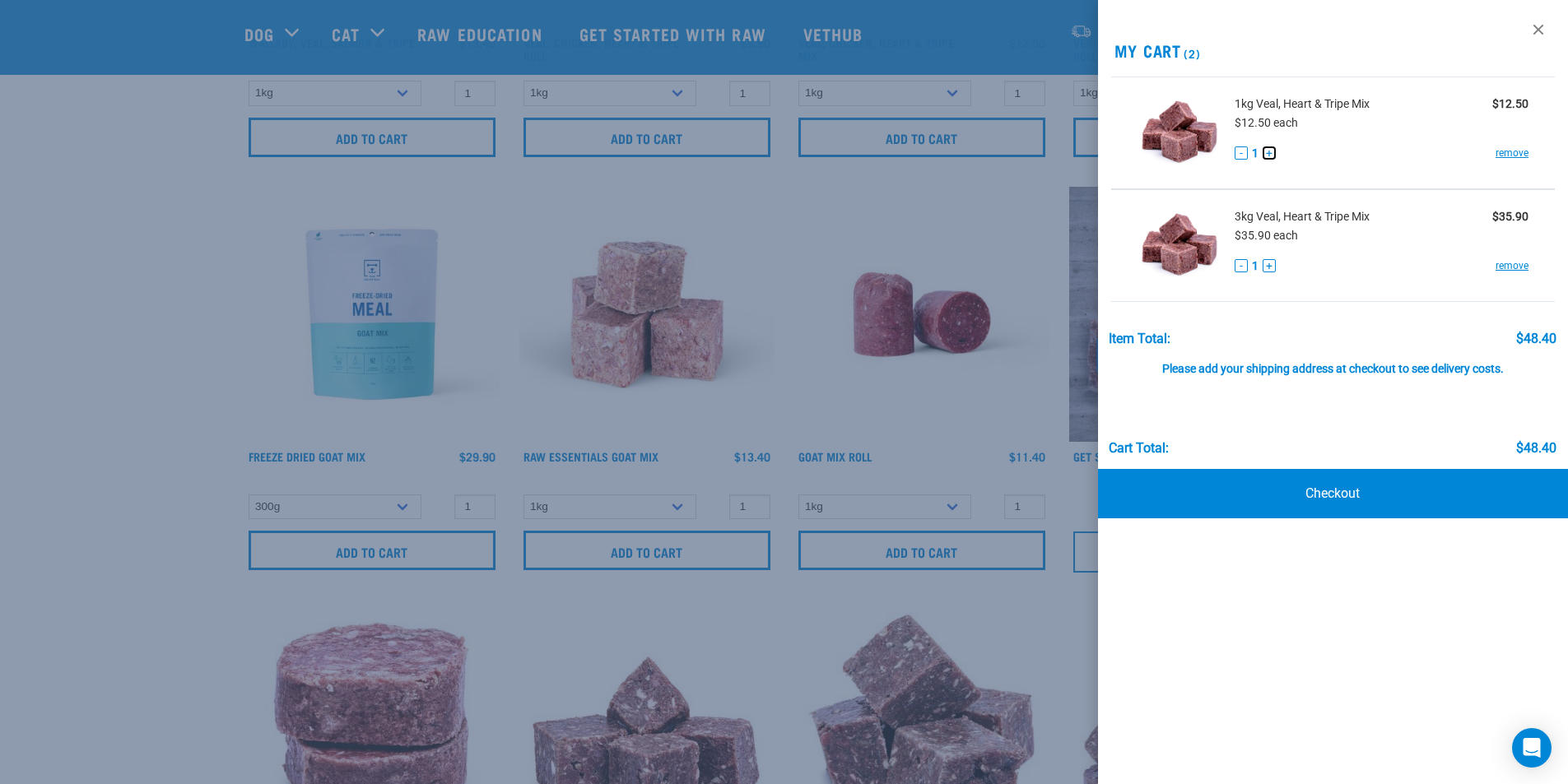
click at [1271, 154] on button "+" at bounding box center [1269, 153] width 13 height 13
click at [1249, 154] on div "- 2 +" at bounding box center [1255, 153] width 41 height 17
click at [1241, 152] on button "-" at bounding box center [1241, 153] width 13 height 13
click at [1506, 151] on link "remove" at bounding box center [1512, 153] width 33 height 15
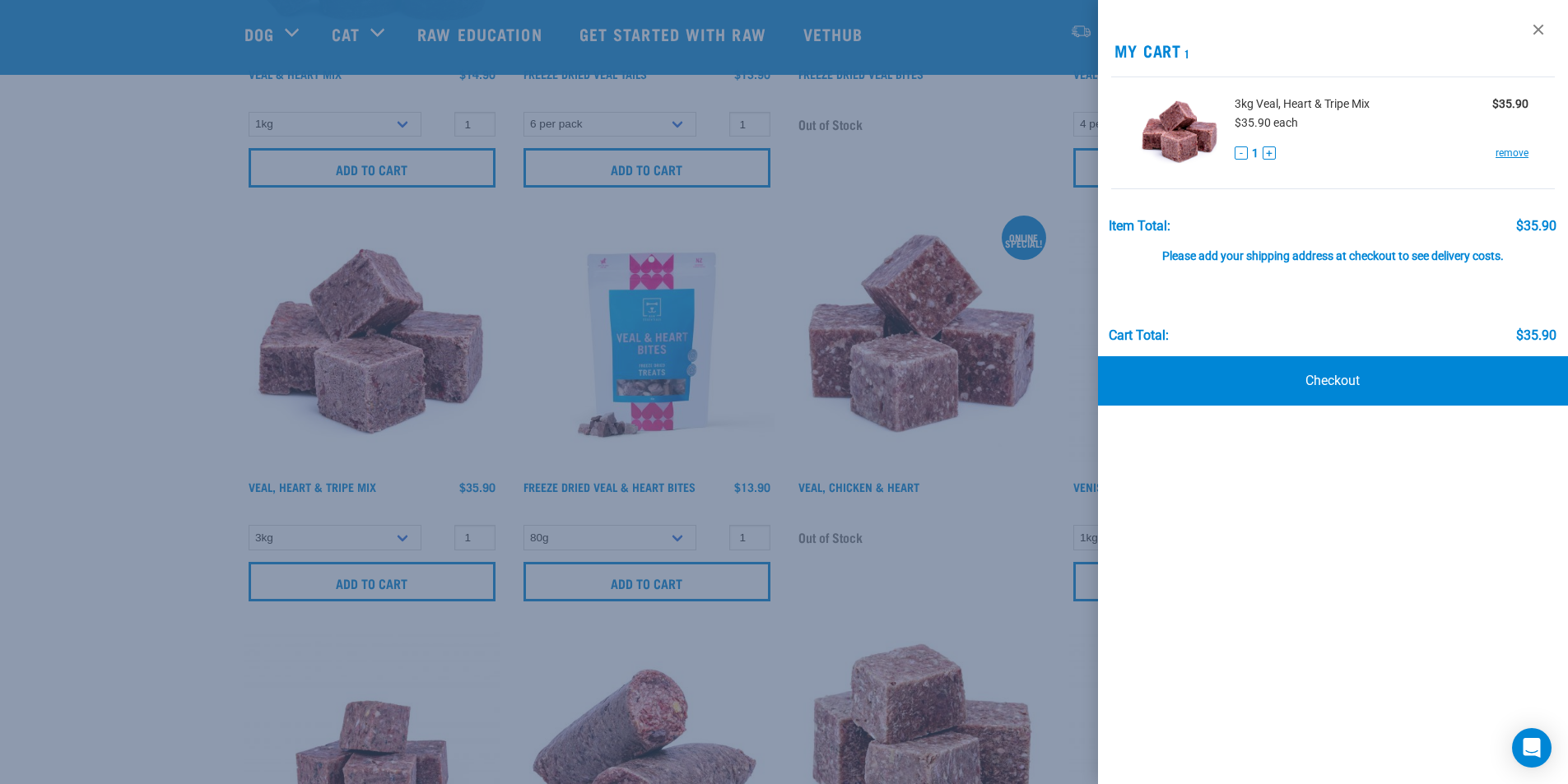
scroll to position [1399, 0]
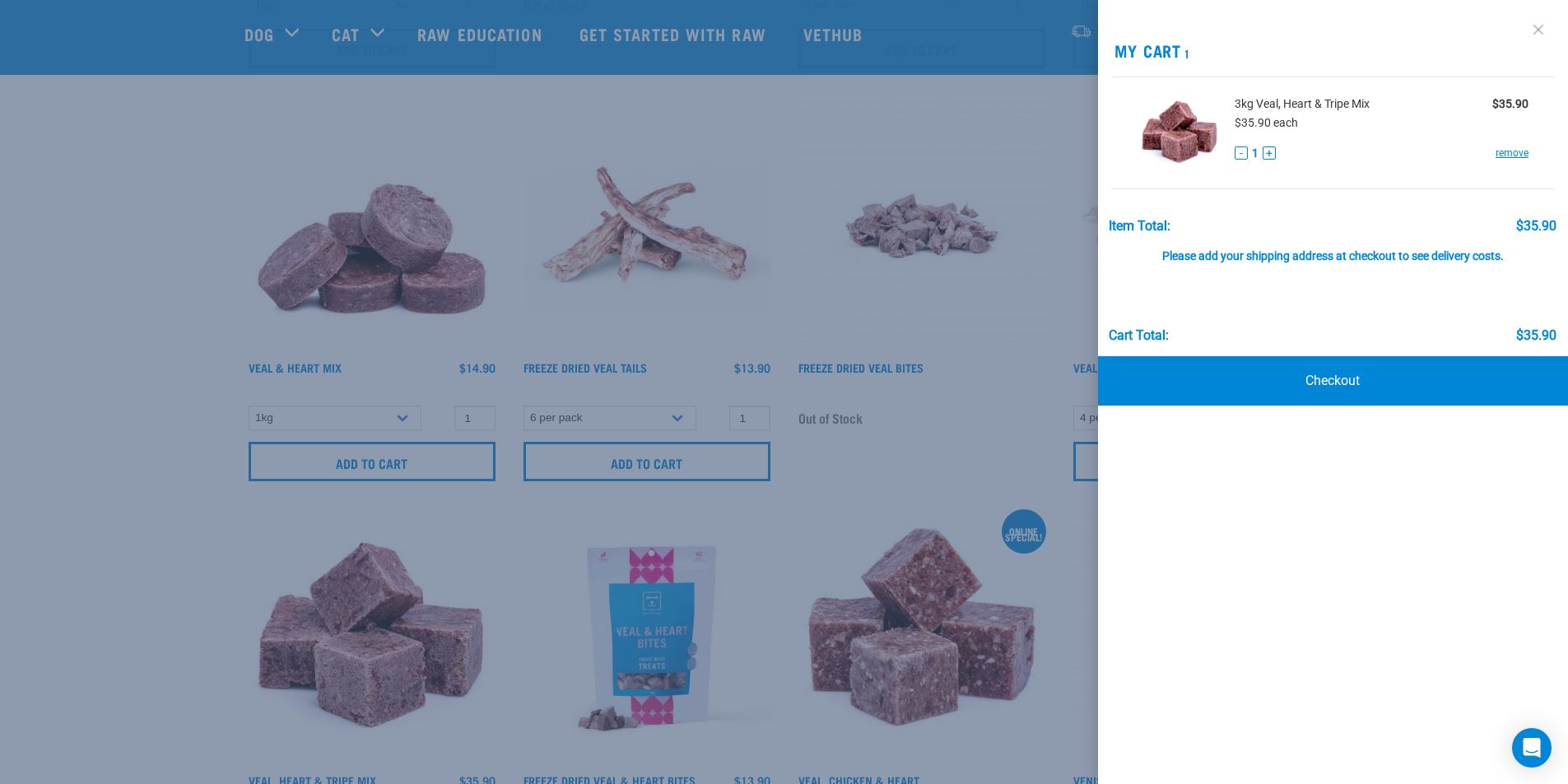
click at [1527, 28] on link at bounding box center [1538, 30] width 27 height 27
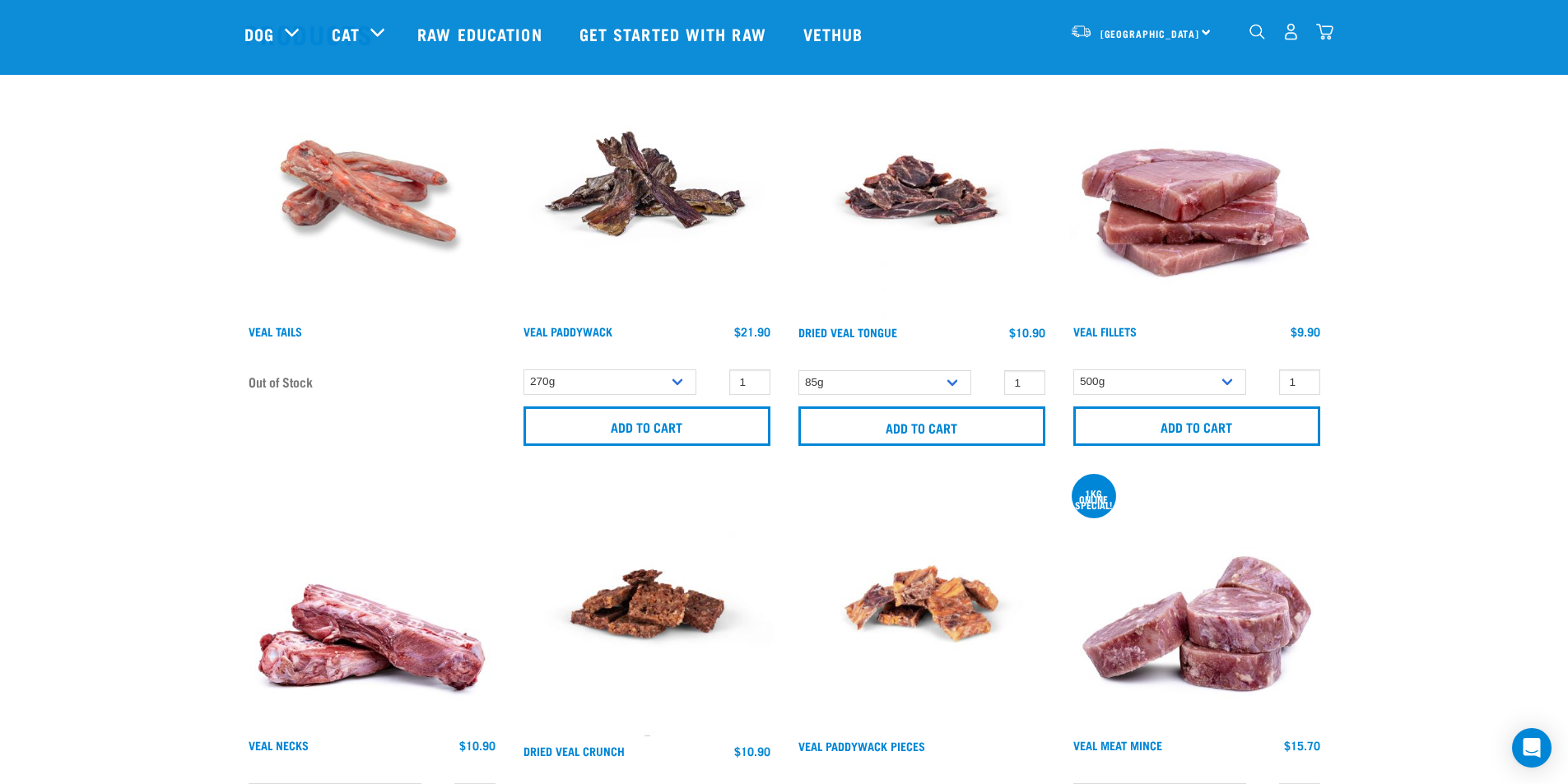
scroll to position [330, 0]
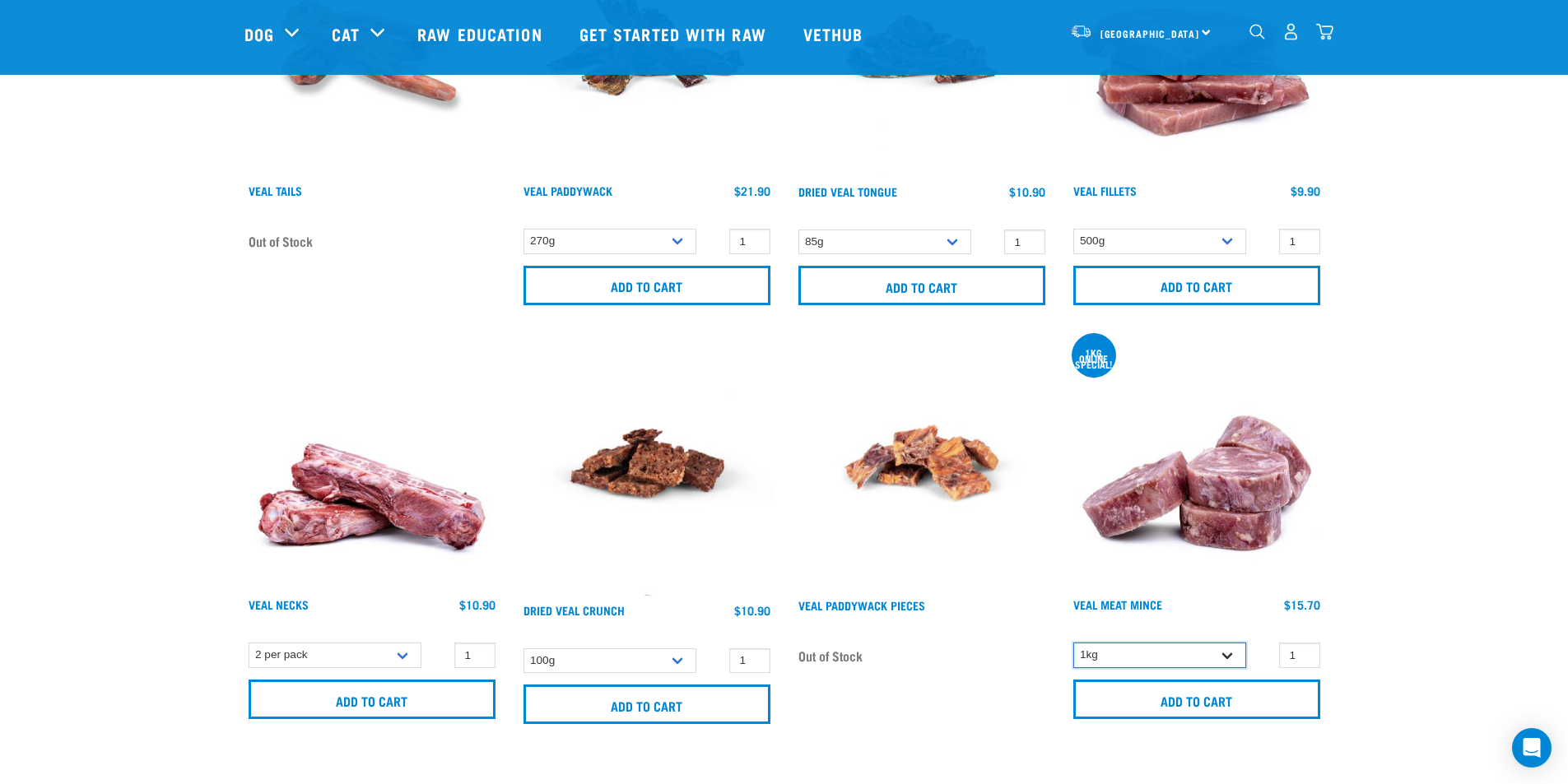
click at [1153, 657] on select "1kg 3kg" at bounding box center [1158, 655] width 172 height 26
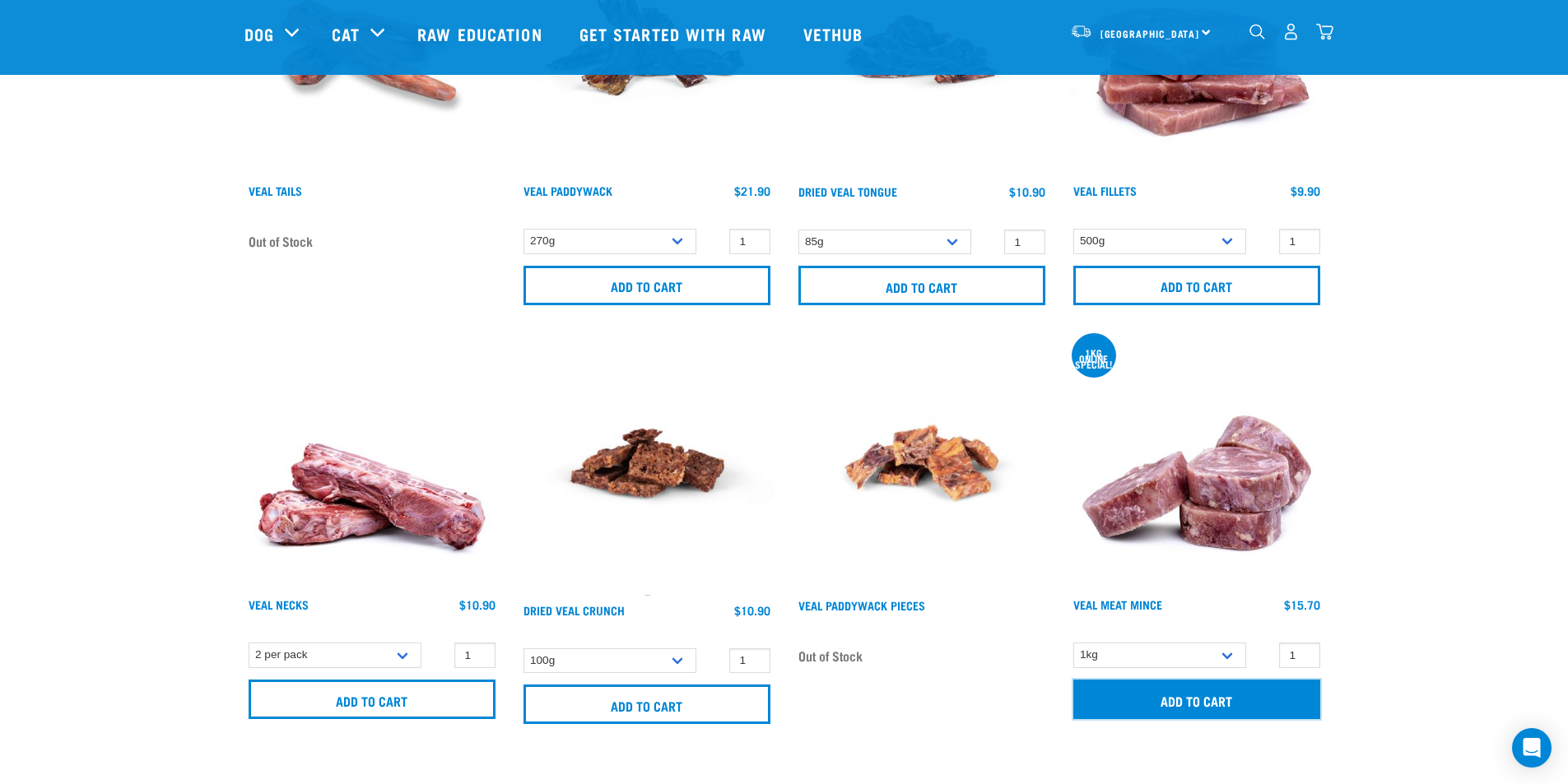
click at [1197, 690] on input "Add to cart" at bounding box center [1196, 699] width 247 height 39
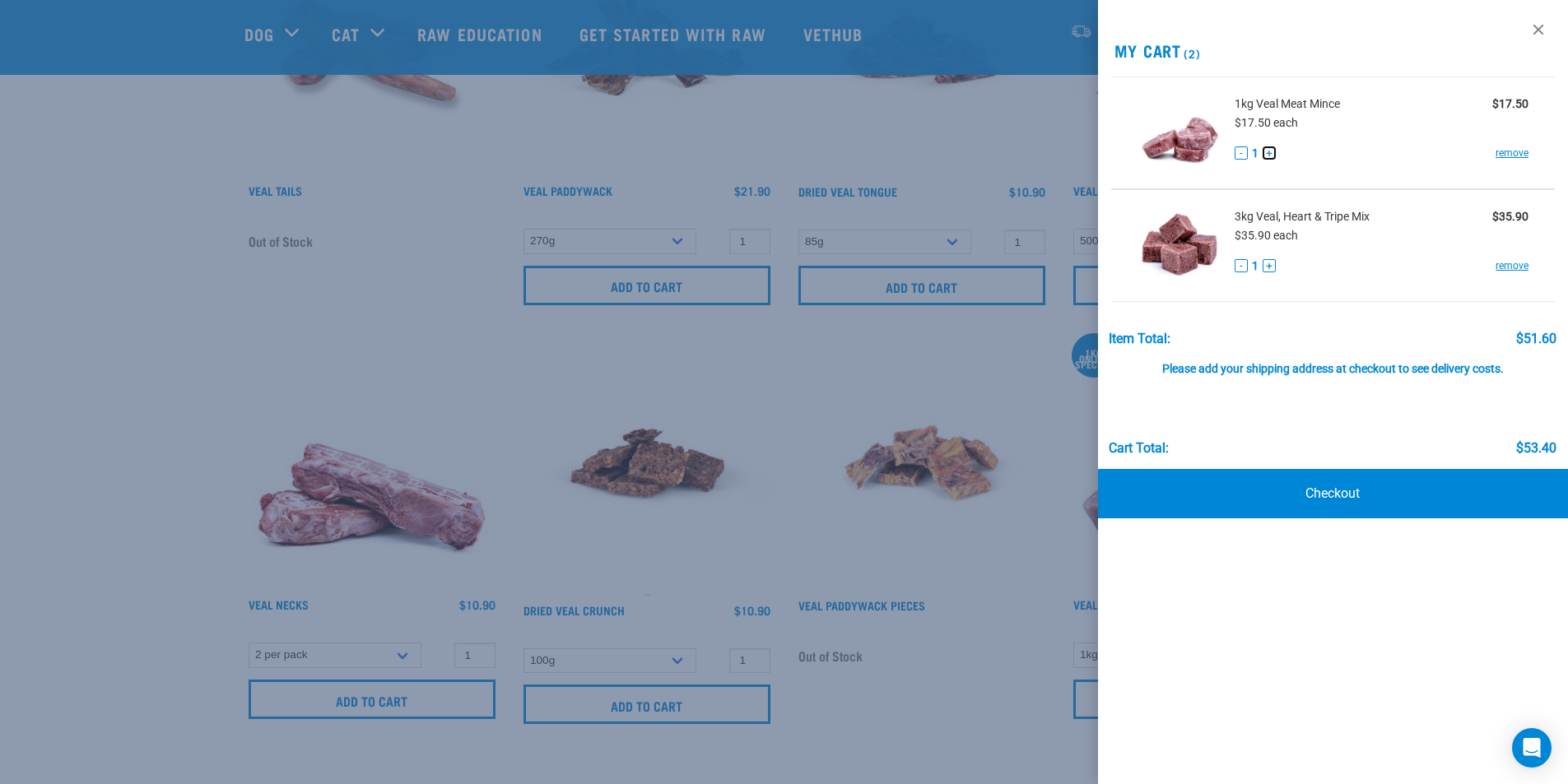
click at [1268, 154] on button "+" at bounding box center [1269, 153] width 13 height 13
click at [1345, 154] on div "- 2 + remove" at bounding box center [1381, 153] width 294 height 17
click at [1272, 263] on button "+" at bounding box center [1269, 266] width 13 height 13
click at [1389, 503] on link "Checkout" at bounding box center [1333, 493] width 471 height 50
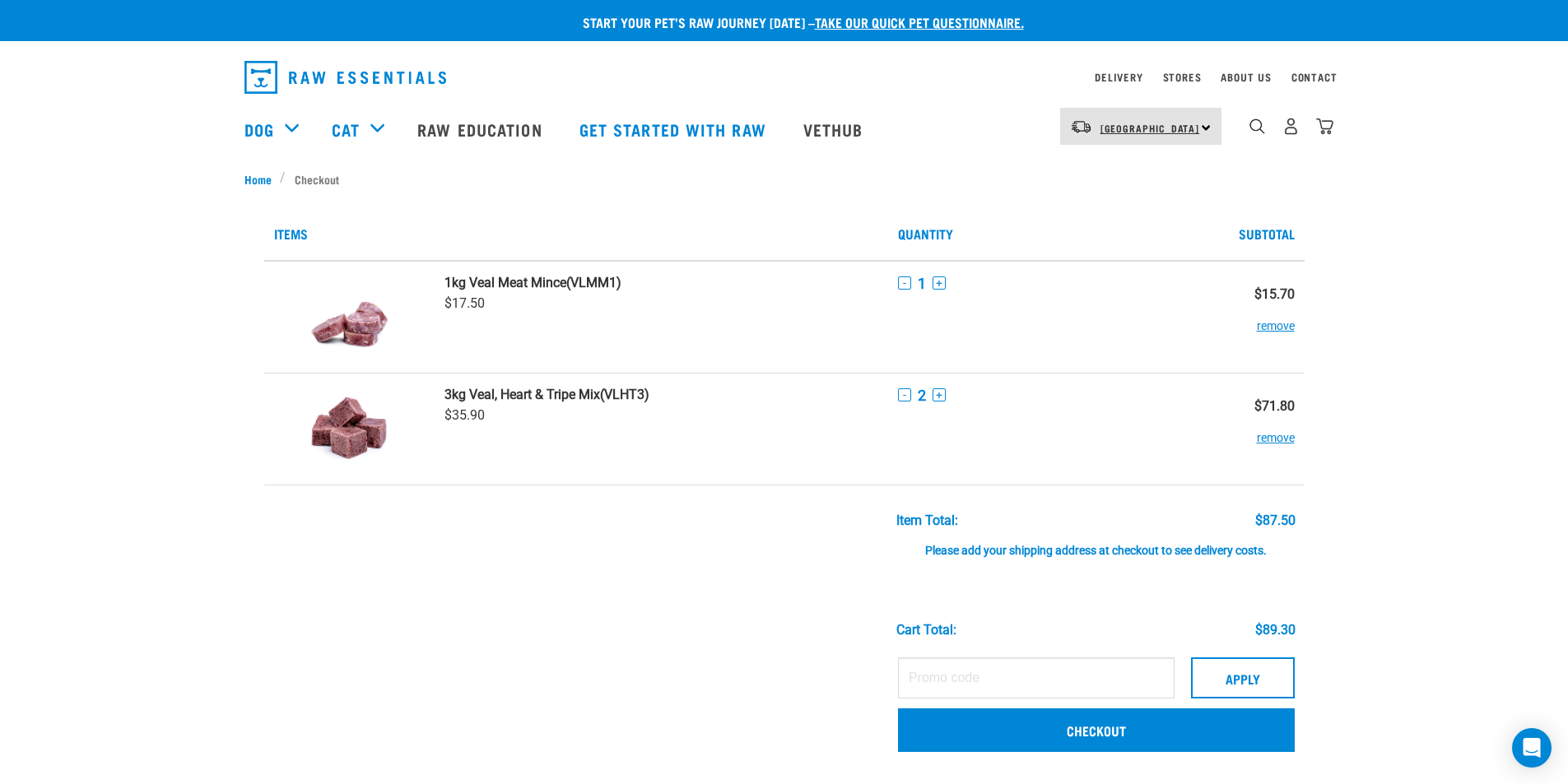
click at [1154, 125] on span "[GEOGRAPHIC_DATA]" at bounding box center [1150, 128] width 100 height 6
click at [1158, 131] on span "[GEOGRAPHIC_DATA]" at bounding box center [1150, 128] width 100 height 6
click at [998, 737] on link "Checkout" at bounding box center [1096, 730] width 396 height 43
